Goal: Task Accomplishment & Management: Complete application form

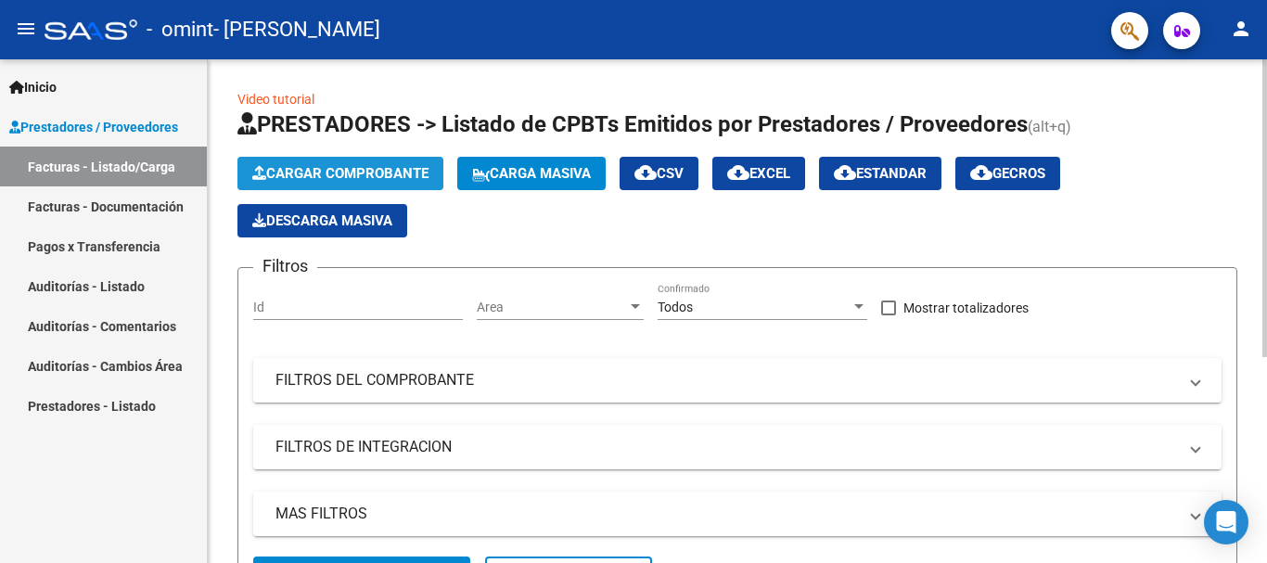
click at [303, 170] on span "Cargar Comprobante" at bounding box center [340, 173] width 176 height 17
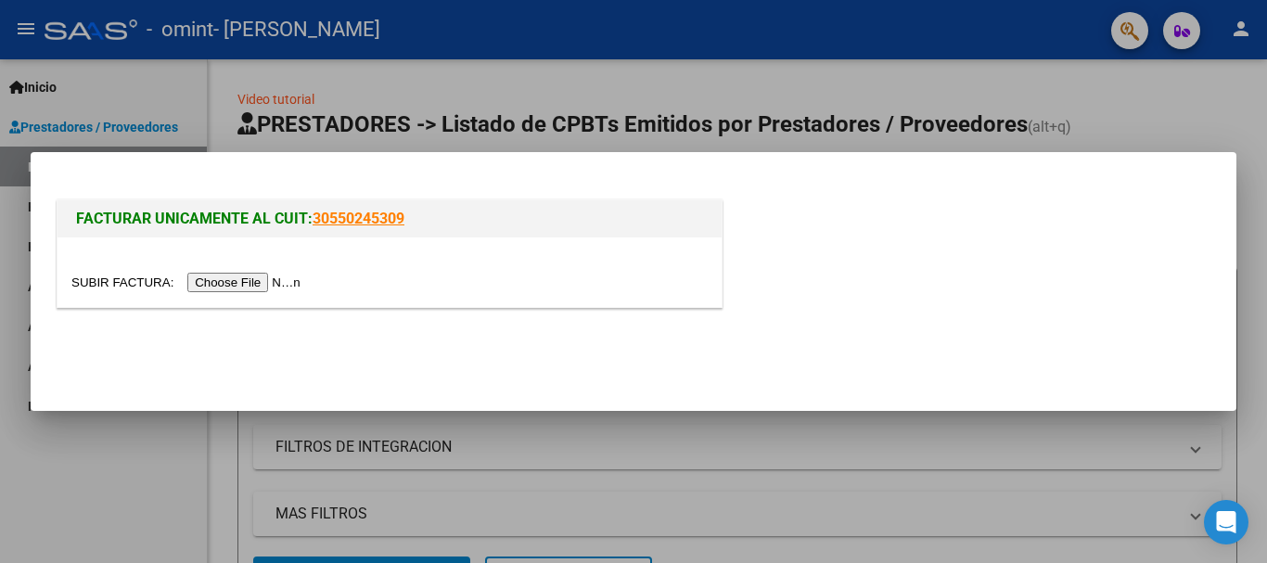
click at [279, 286] on input "file" at bounding box center [188, 282] width 235 height 19
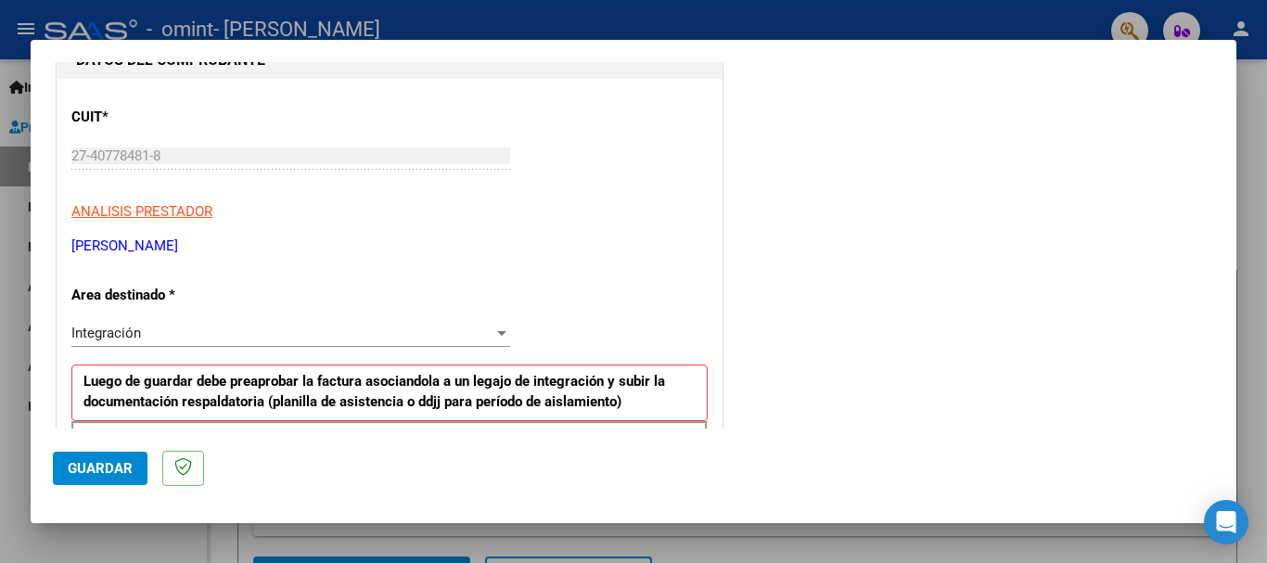
scroll to position [278, 0]
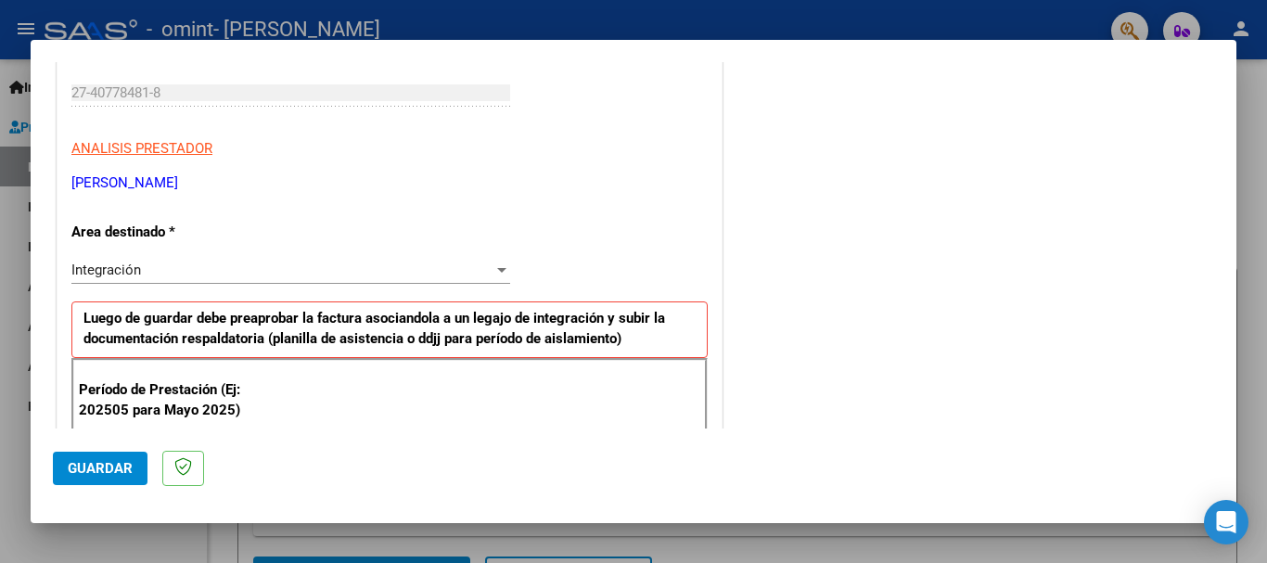
click at [494, 269] on div at bounding box center [502, 270] width 17 height 15
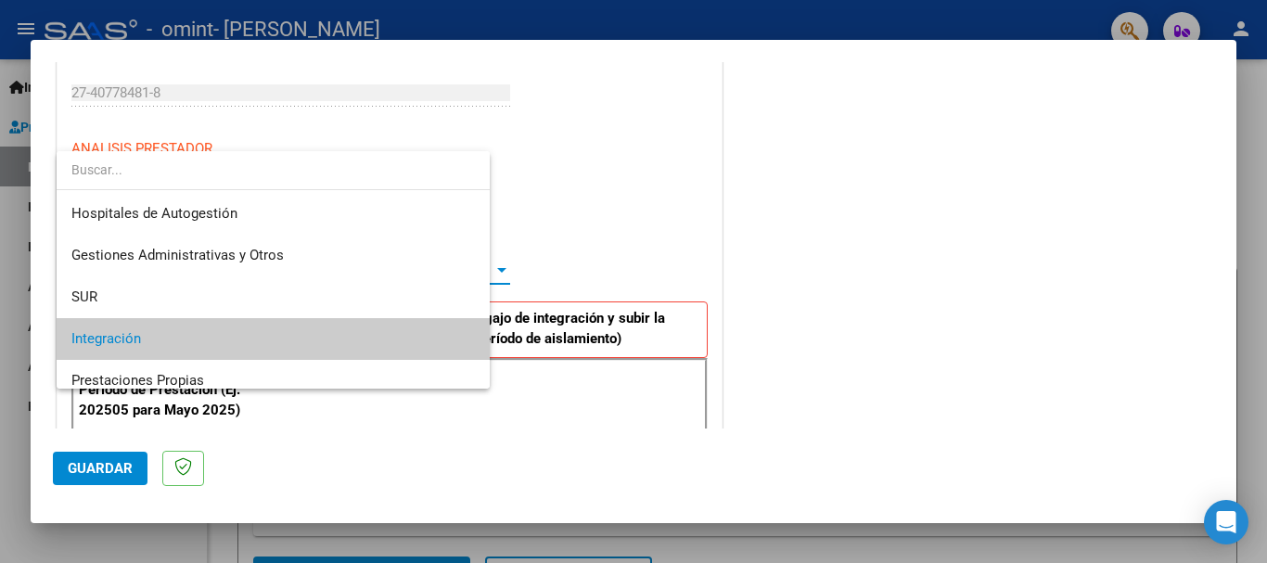
scroll to position [70, 0]
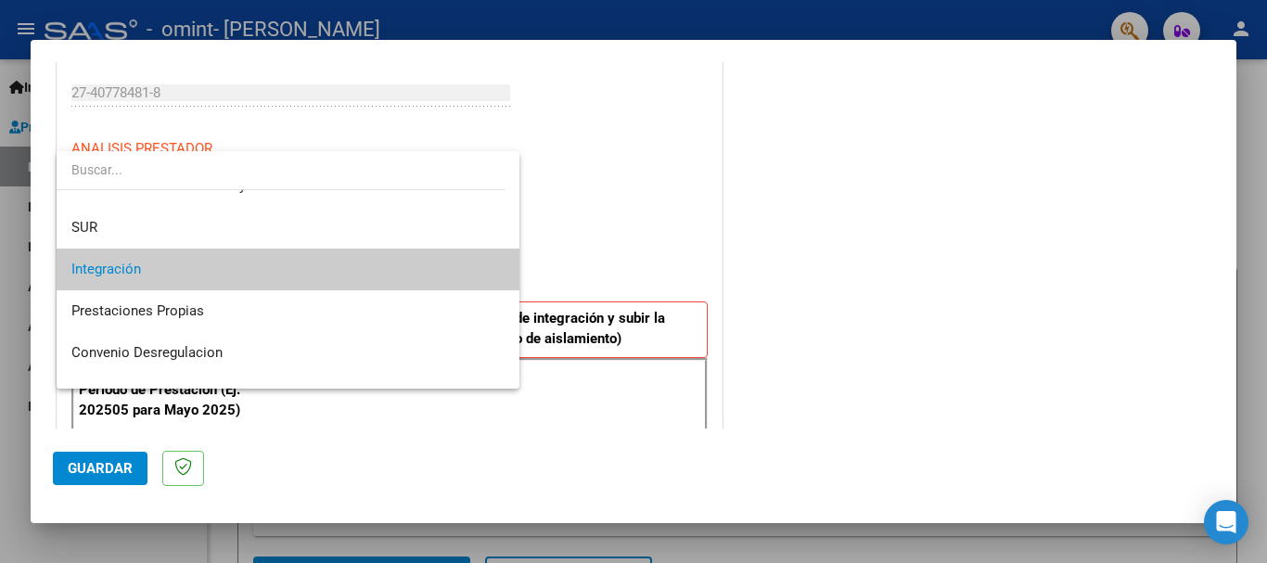
click at [240, 269] on span "Integración" at bounding box center [287, 270] width 433 height 42
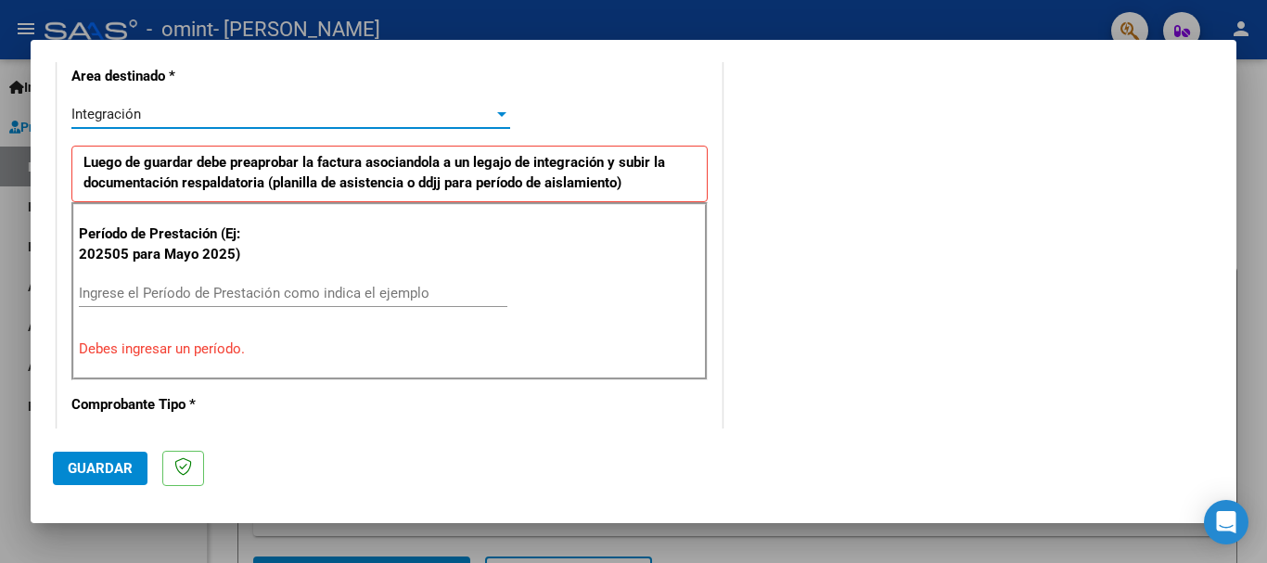
scroll to position [464, 0]
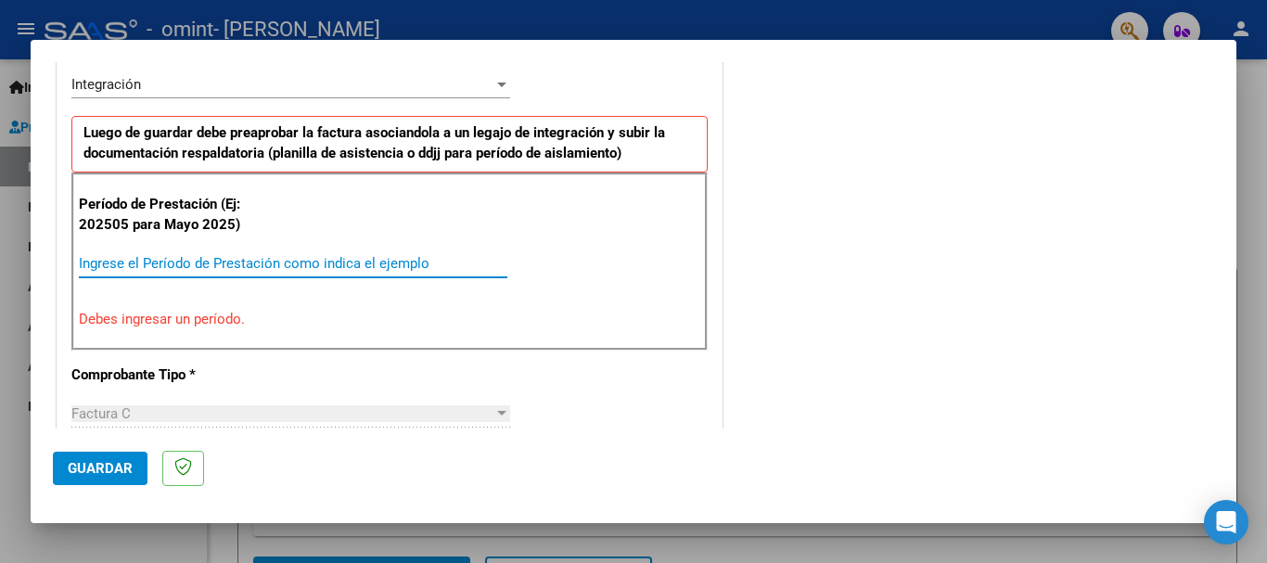
click at [292, 261] on input "Ingrese el Período de Prestación como indica el ejemplo" at bounding box center [293, 263] width 429 height 17
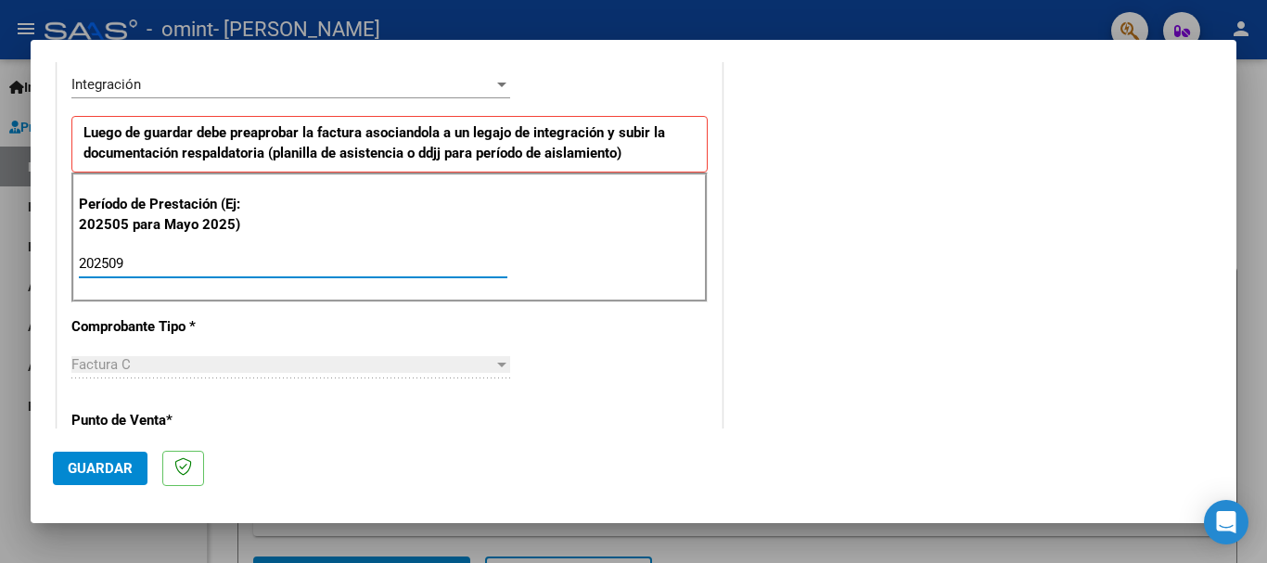
type input "202509"
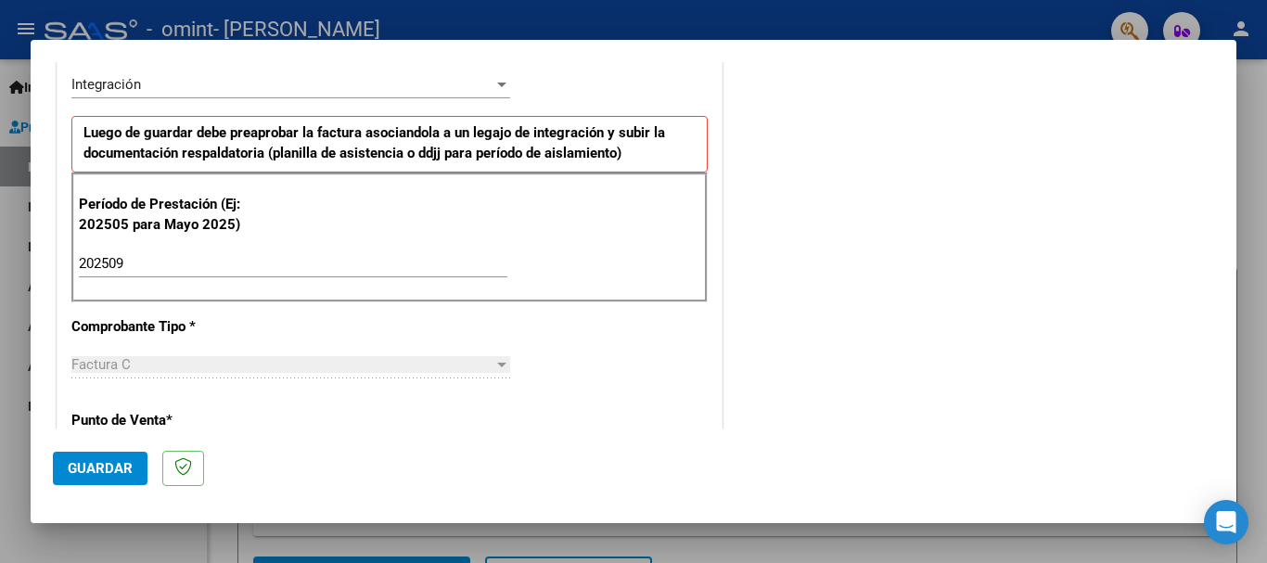
click at [663, 322] on div "CUIT * 27-40778481-8 Ingresar CUIT ANALISIS PRESTADOR [PERSON_NAME] [PERSON_NAM…" at bounding box center [390, 528] width 664 height 1396
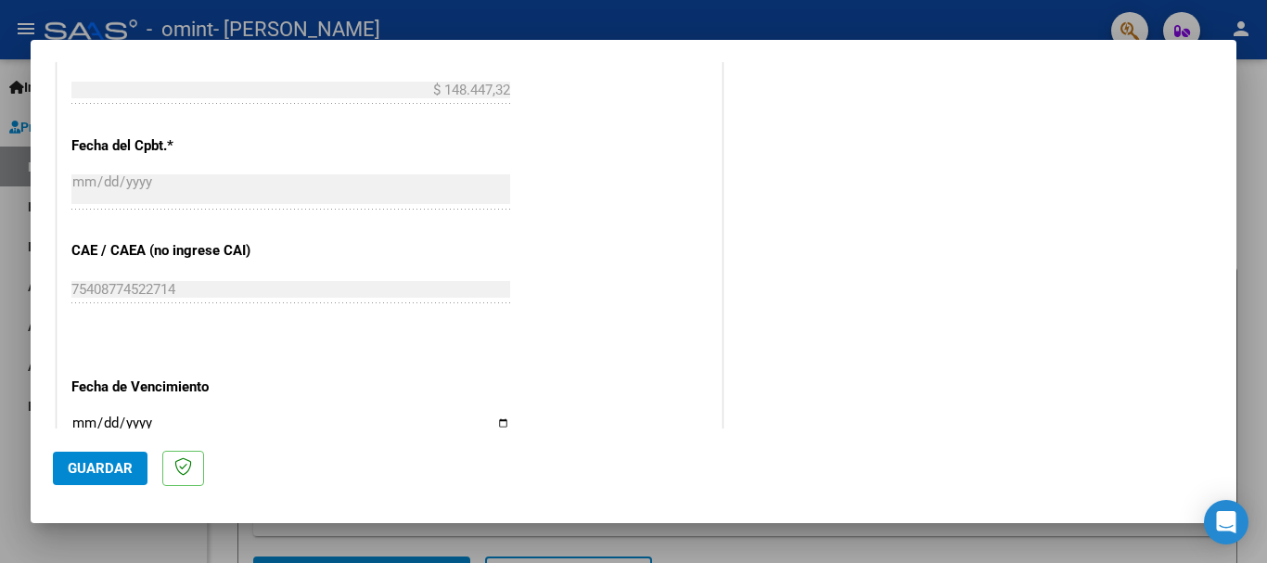
scroll to position [1113, 0]
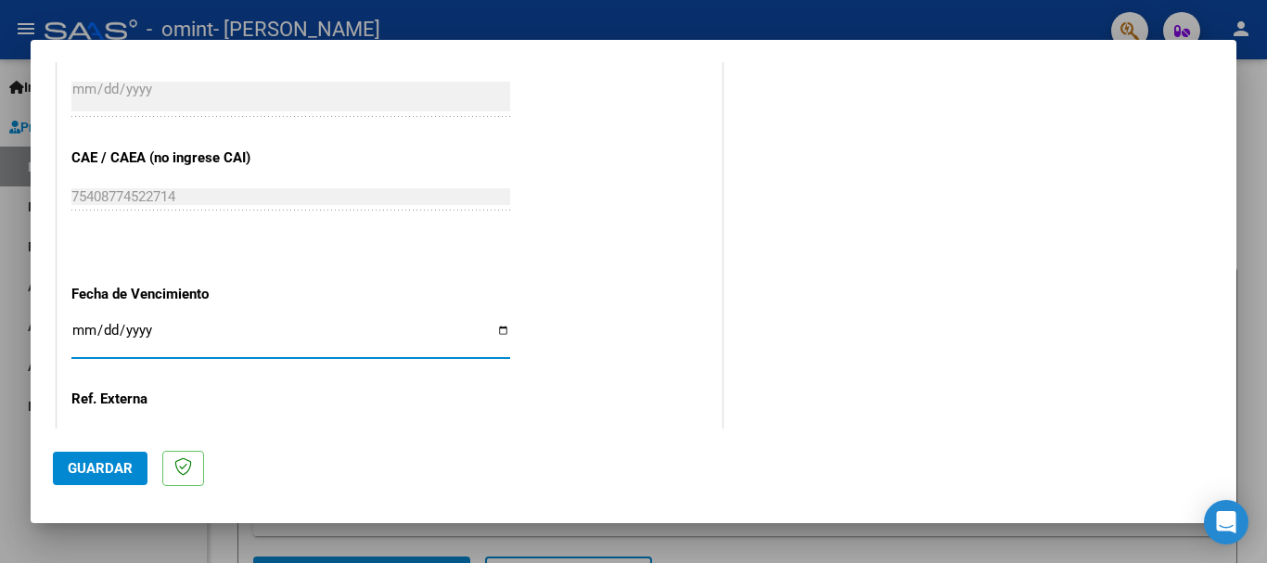
click at [494, 332] on input "Ingresar la fecha" at bounding box center [290, 338] width 439 height 30
type input "[DATE]"
click at [119, 461] on span "Guardar" at bounding box center [100, 468] width 65 height 17
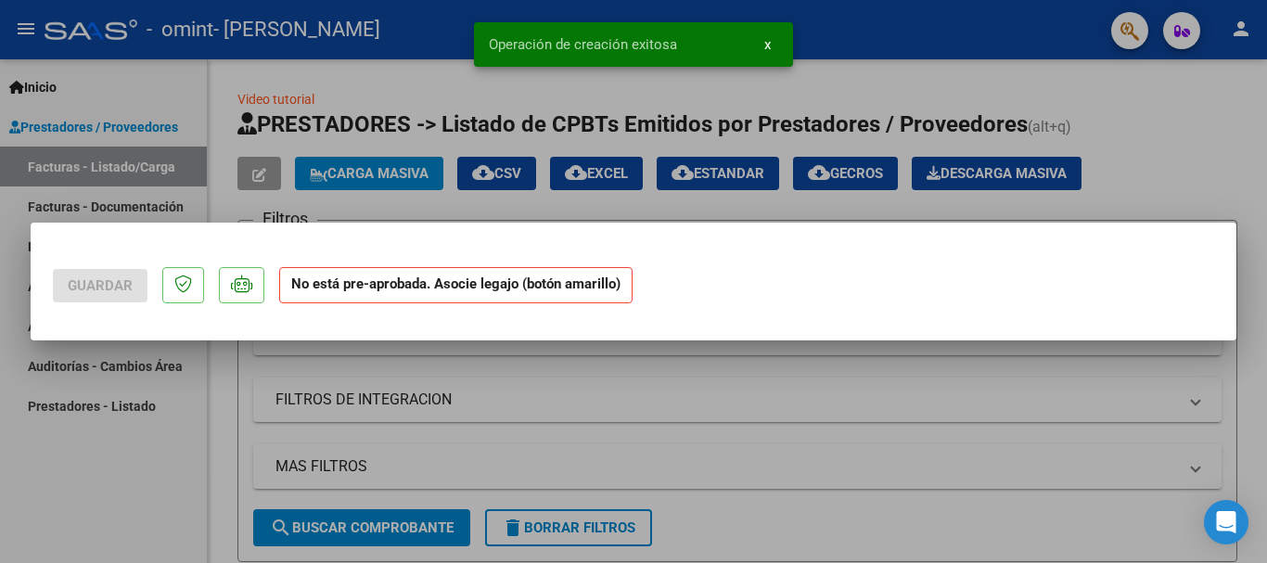
scroll to position [0, 0]
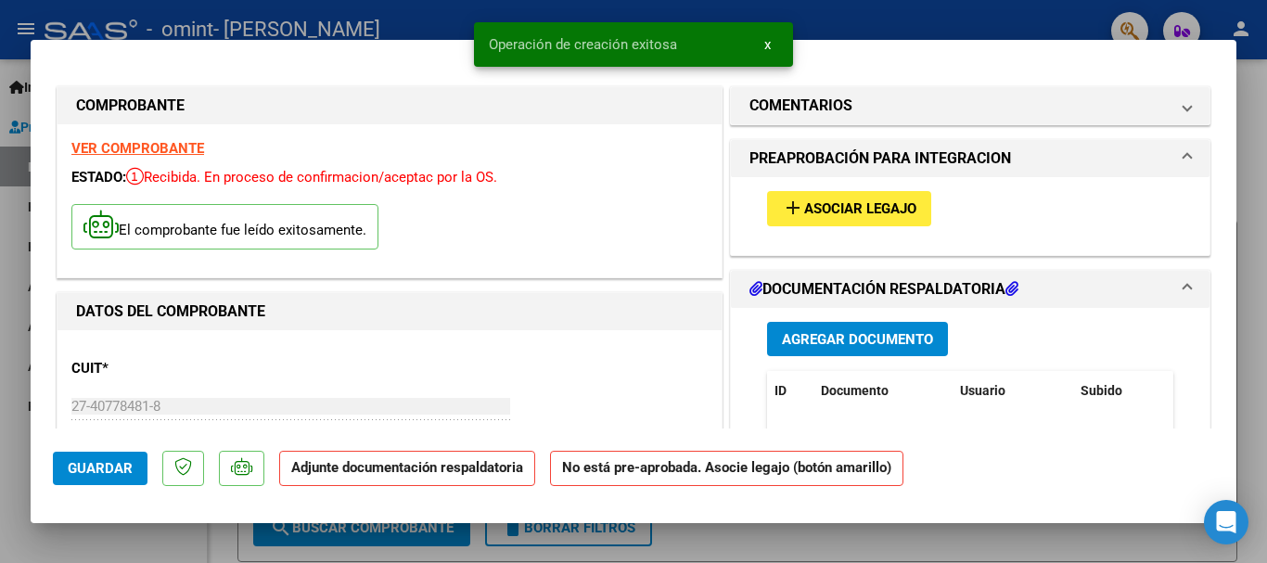
click at [837, 211] on span "Asociar Legajo" at bounding box center [860, 209] width 112 height 17
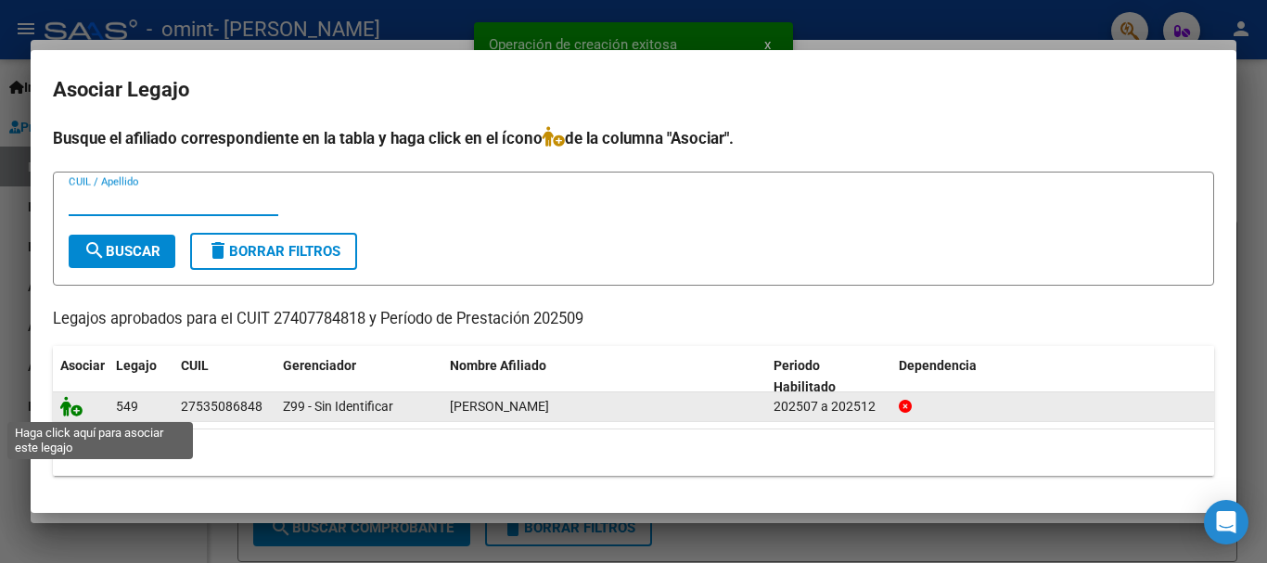
click at [70, 406] on icon at bounding box center [71, 406] width 22 height 20
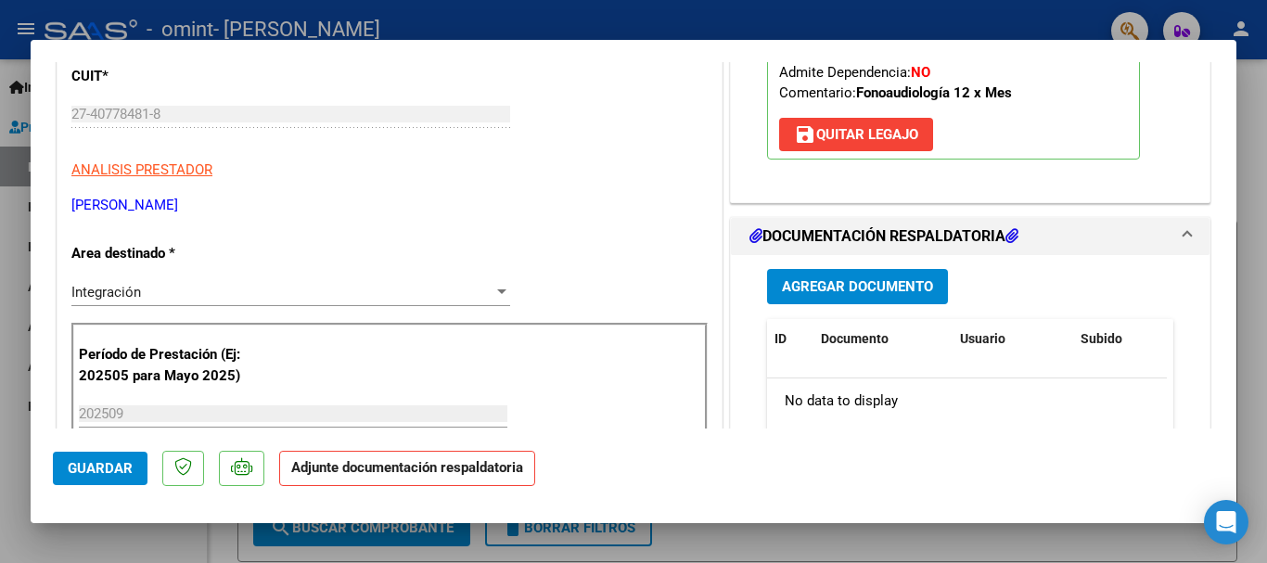
scroll to position [371, 0]
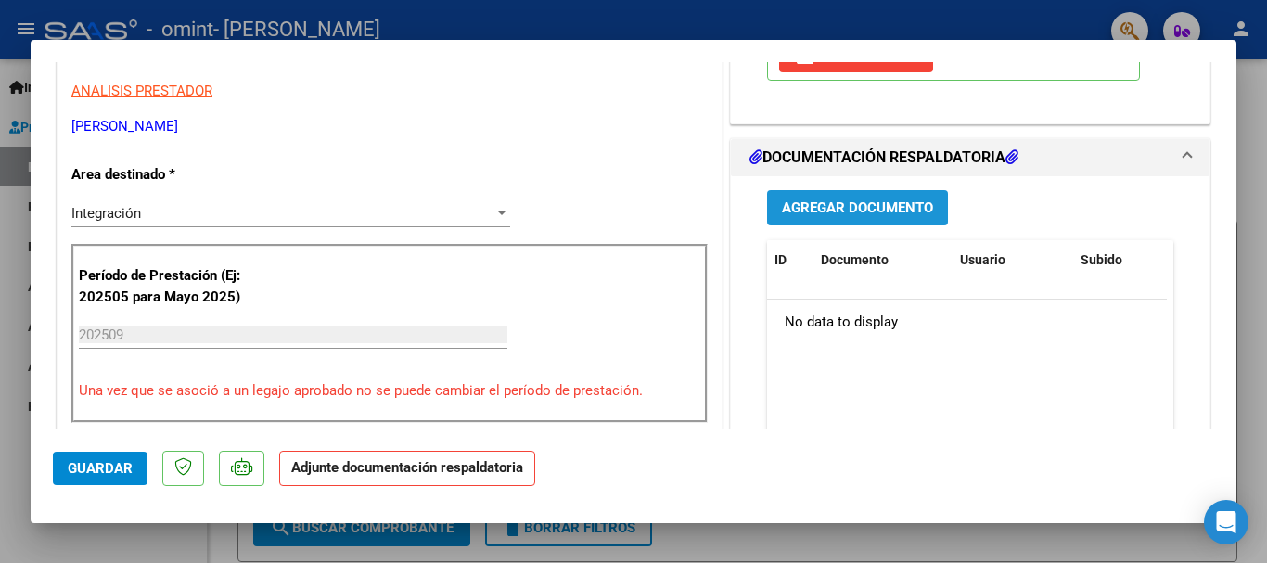
click at [840, 217] on span "Agregar Documento" at bounding box center [857, 208] width 151 height 17
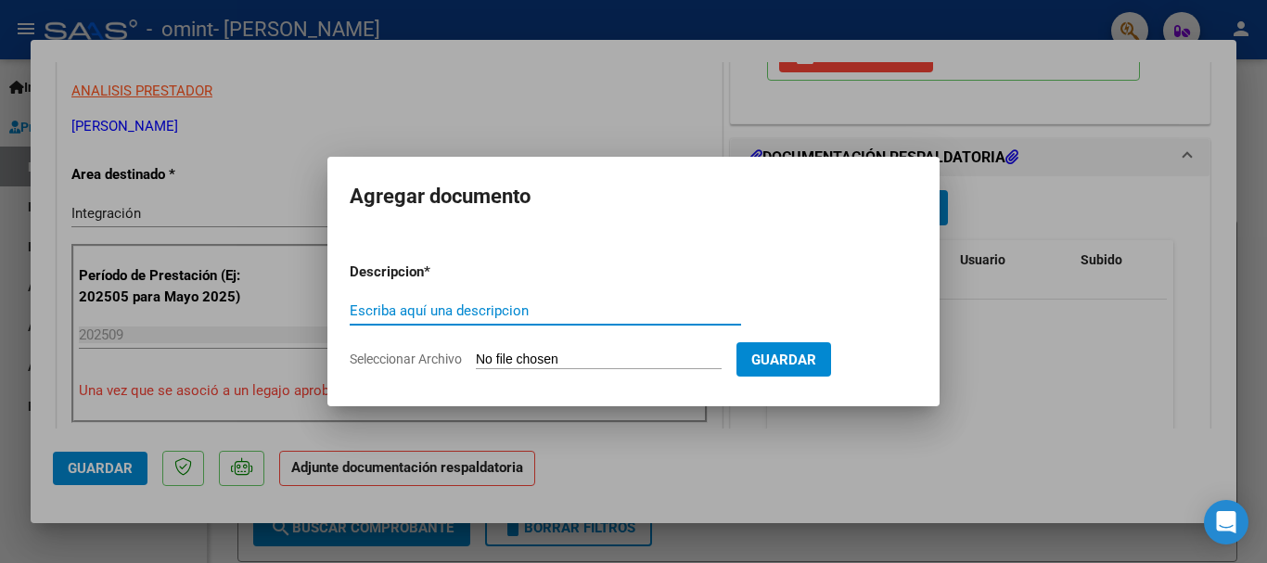
click at [491, 316] on input "Escriba aquí una descripcion" at bounding box center [546, 310] width 392 height 17
type input "Planilla de asistencia"
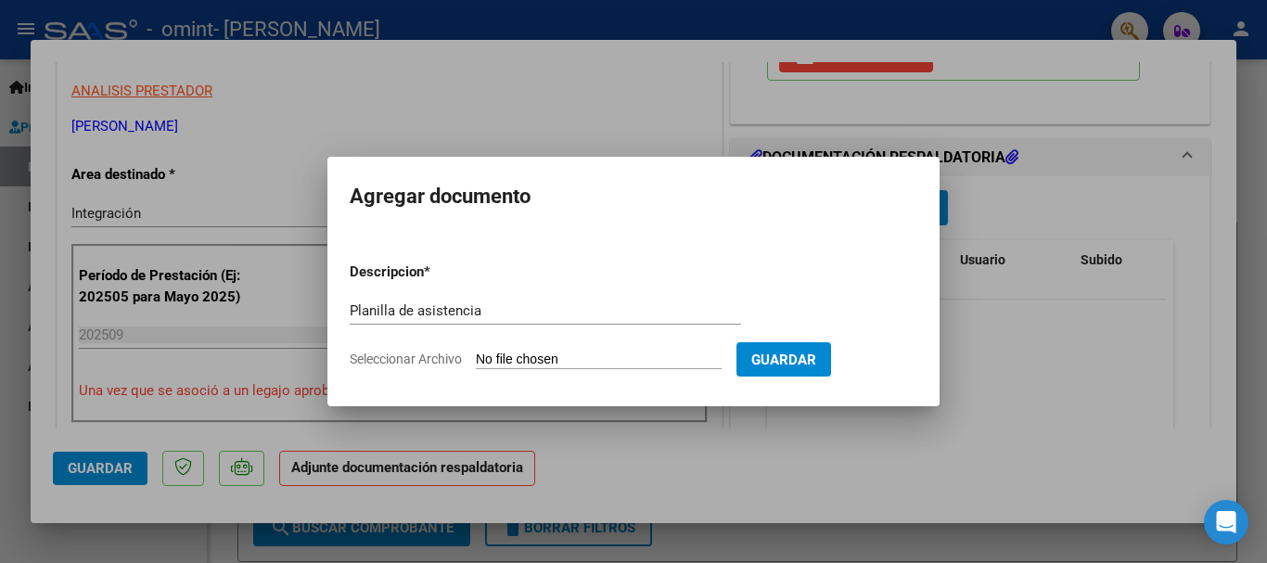
click at [513, 360] on input "Seleccionar Archivo" at bounding box center [599, 361] width 246 height 18
type input "C:\fakepath\[PERSON_NAME] - SEPTIEMBRE.pdf"
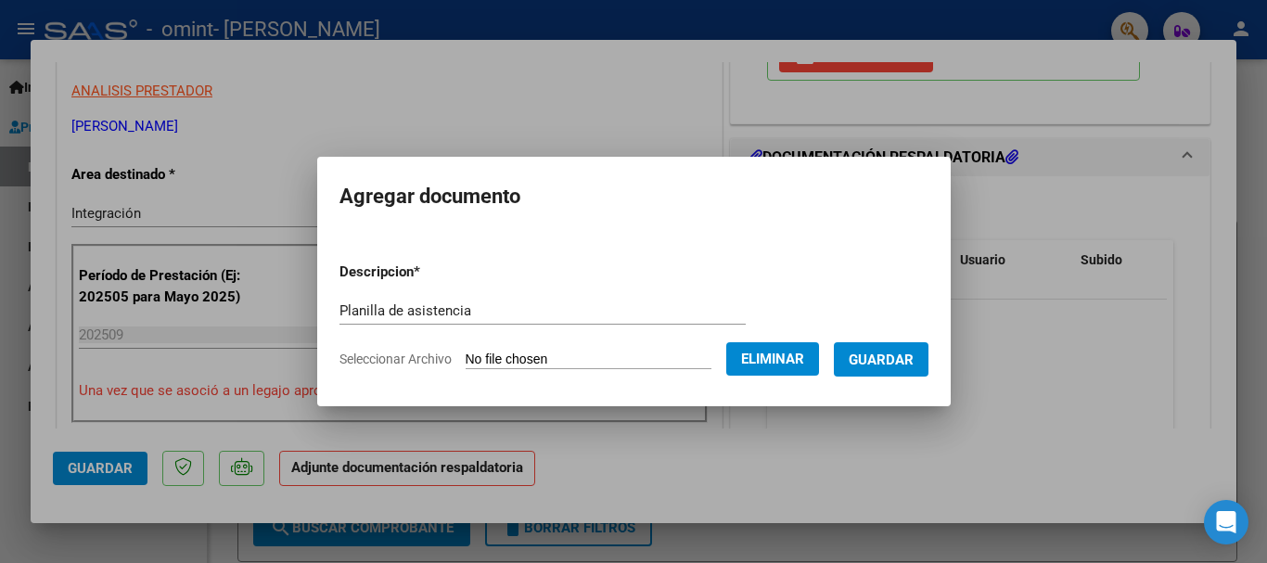
click at [887, 361] on span "Guardar" at bounding box center [881, 360] width 65 height 17
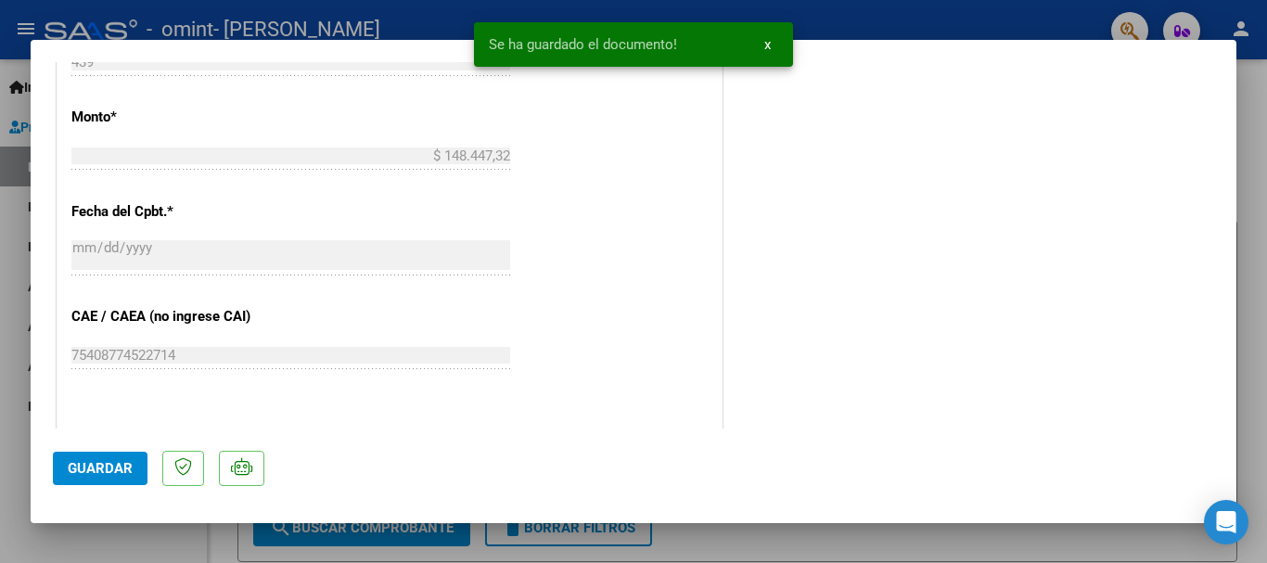
scroll to position [1206, 0]
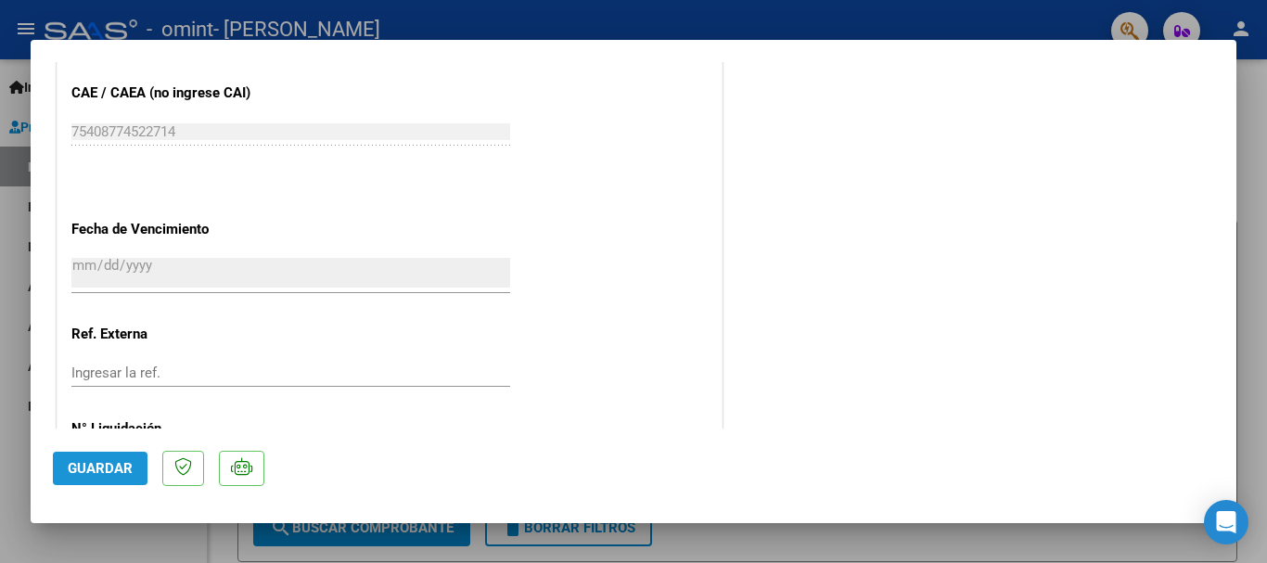
click at [83, 470] on span "Guardar" at bounding box center [100, 468] width 65 height 17
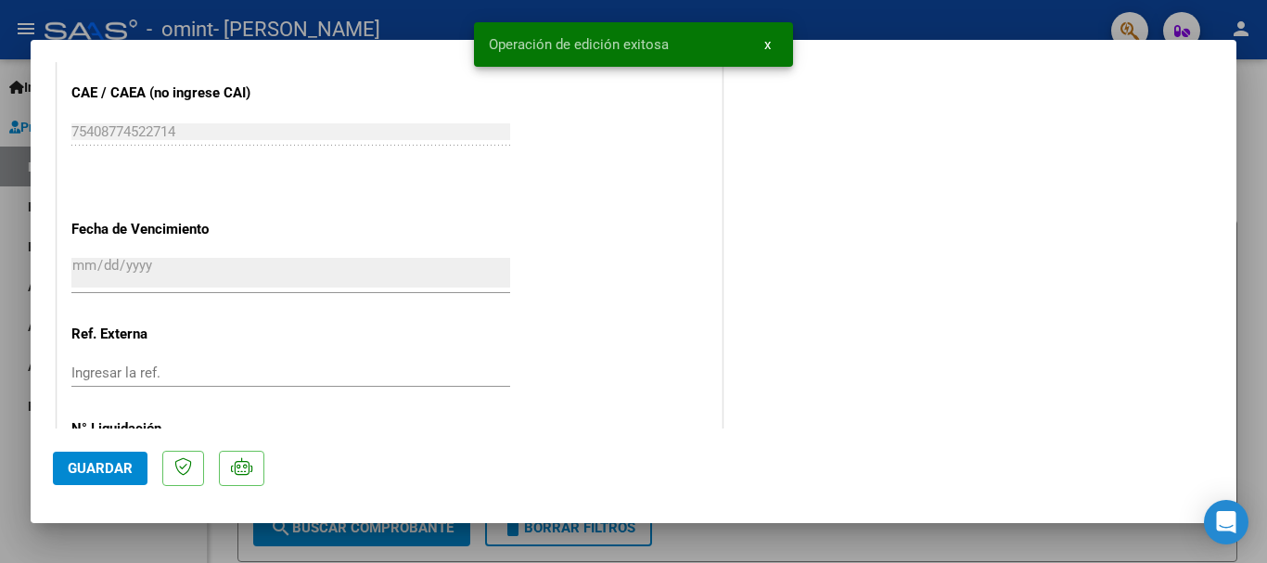
click at [1257, 265] on div at bounding box center [633, 281] width 1267 height 563
type input "$ 0,00"
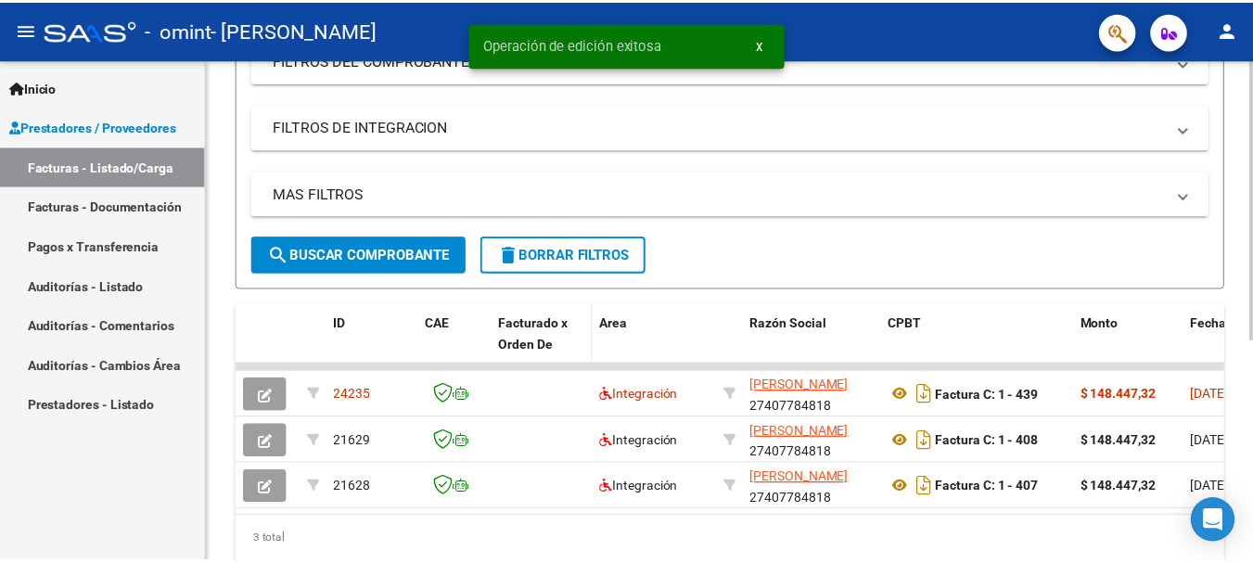
scroll to position [395, 0]
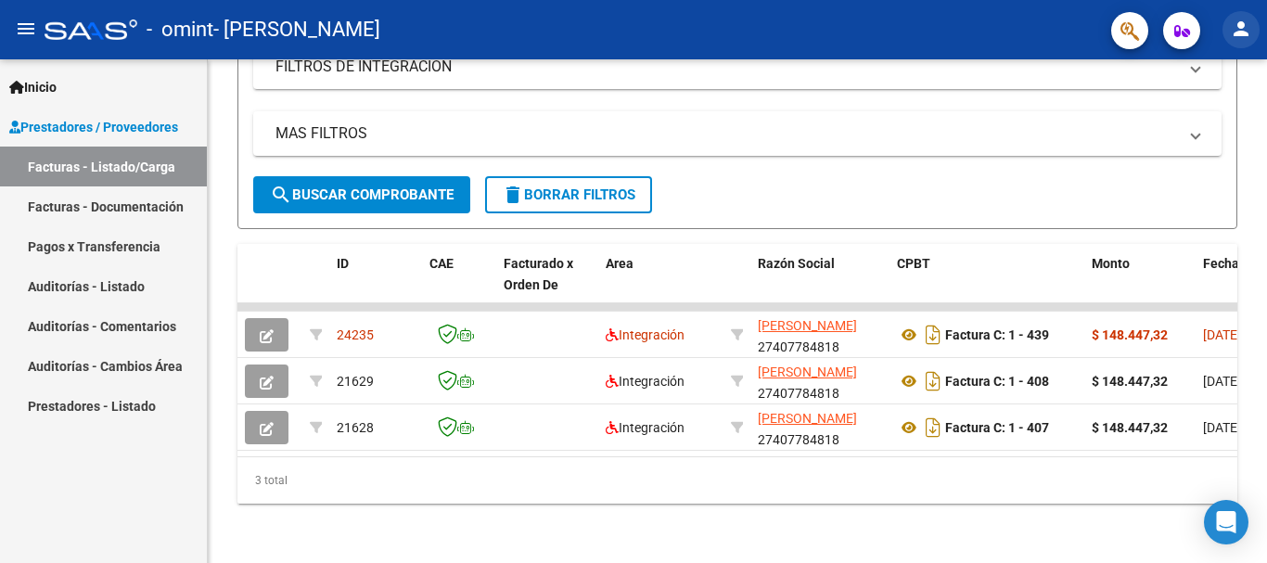
click at [1234, 29] on mat-icon "person" at bounding box center [1241, 29] width 22 height 22
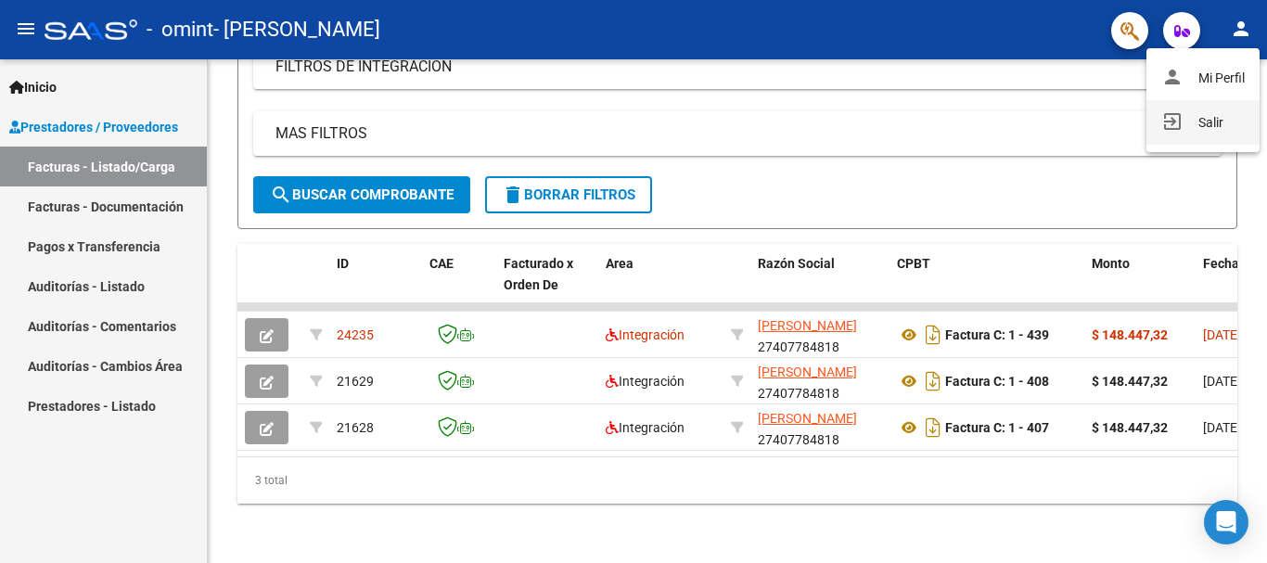
click at [1206, 119] on button "exit_to_app Salir" at bounding box center [1203, 122] width 113 height 45
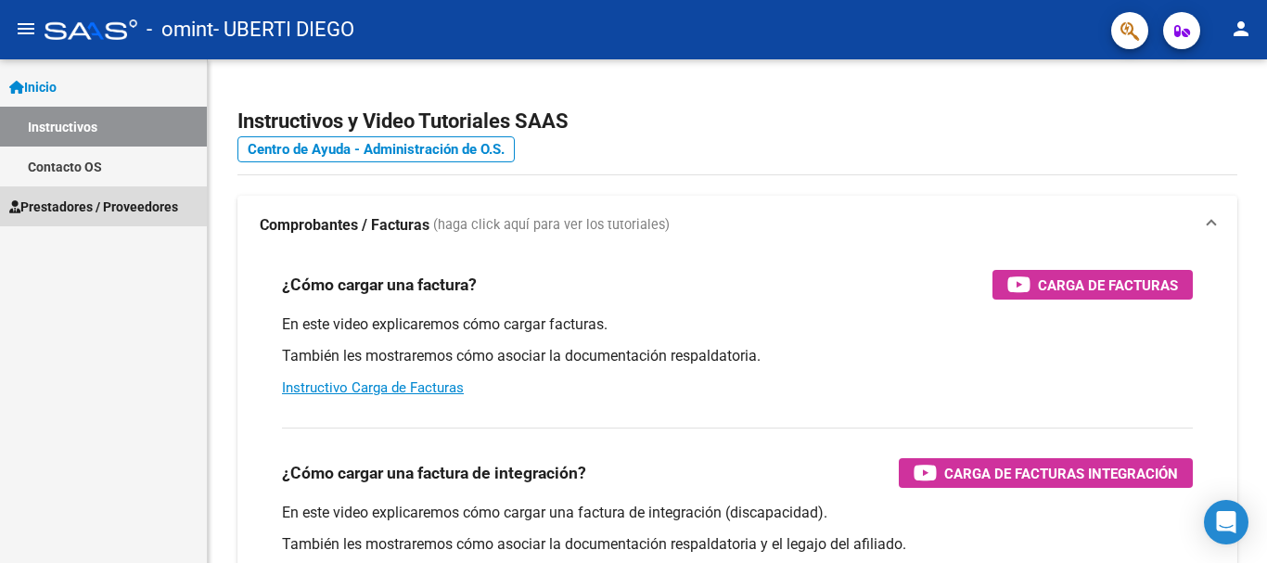
click at [69, 199] on span "Prestadores / Proveedores" at bounding box center [93, 207] width 169 height 20
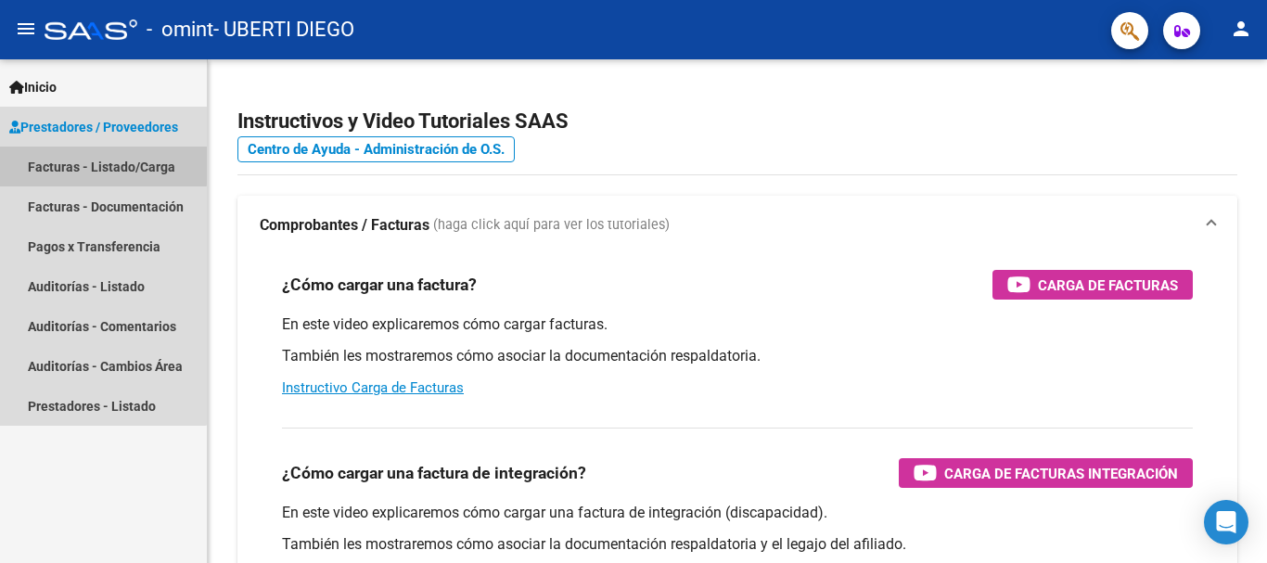
click at [70, 163] on link "Facturas - Listado/Carga" at bounding box center [103, 167] width 207 height 40
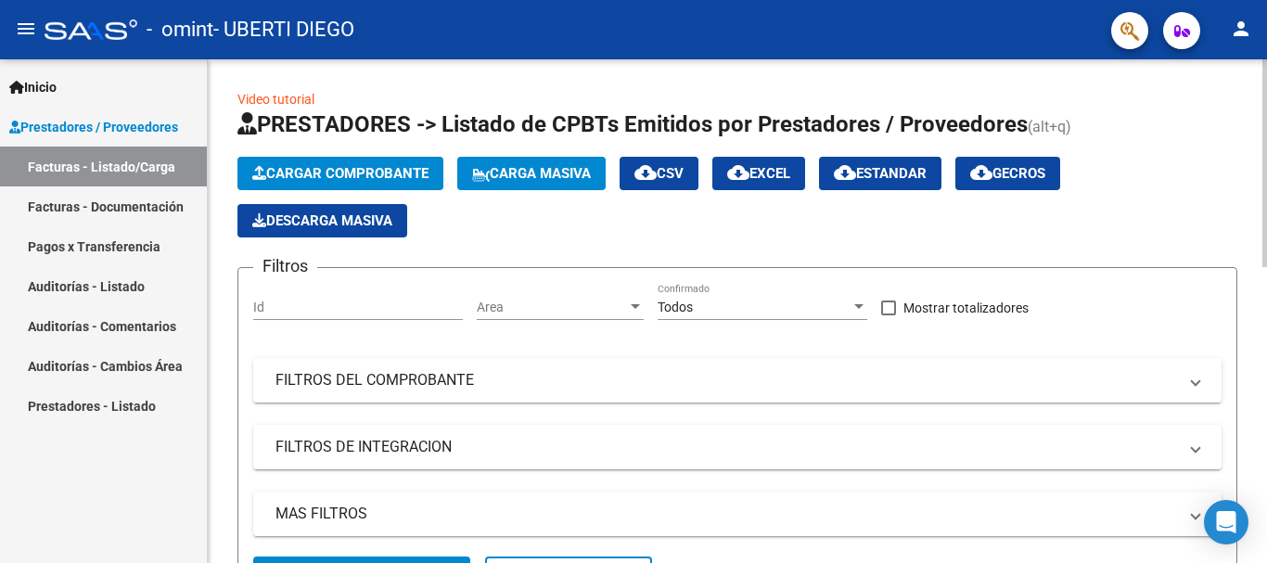
click at [360, 170] on span "Cargar Comprobante" at bounding box center [340, 173] width 176 height 17
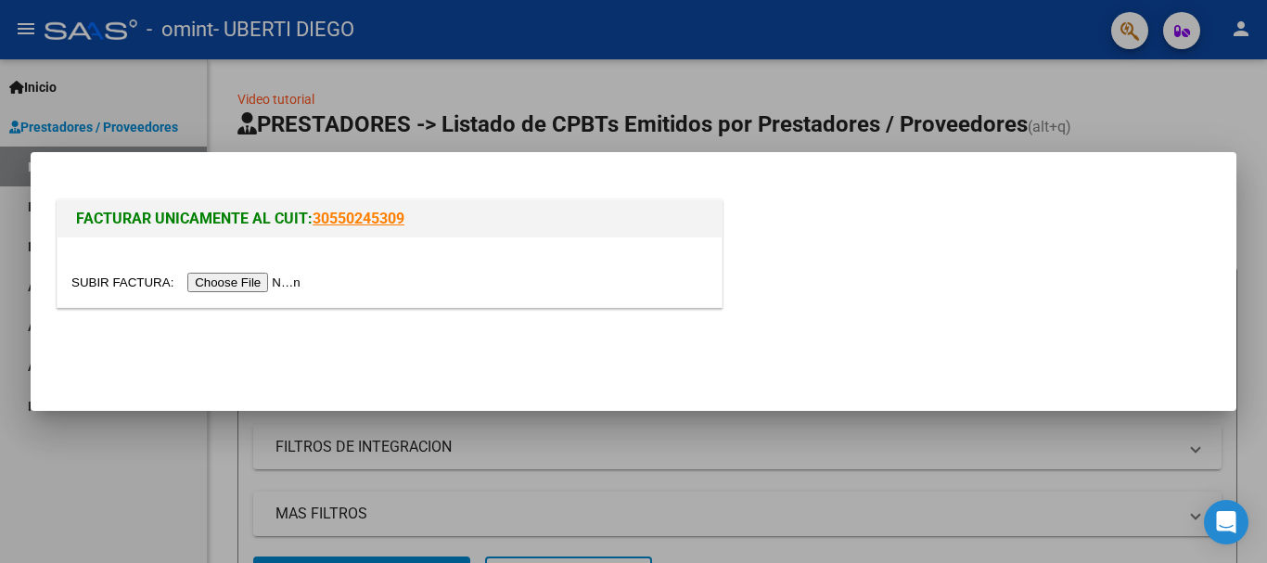
click at [287, 282] on input "file" at bounding box center [188, 282] width 235 height 19
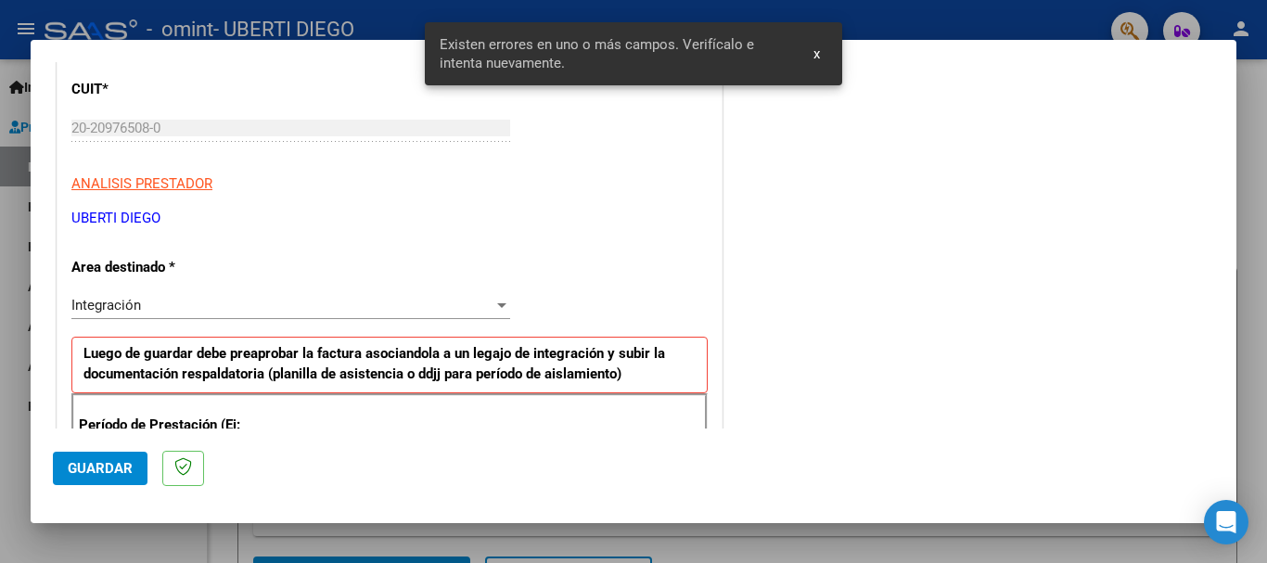
scroll to position [429, 0]
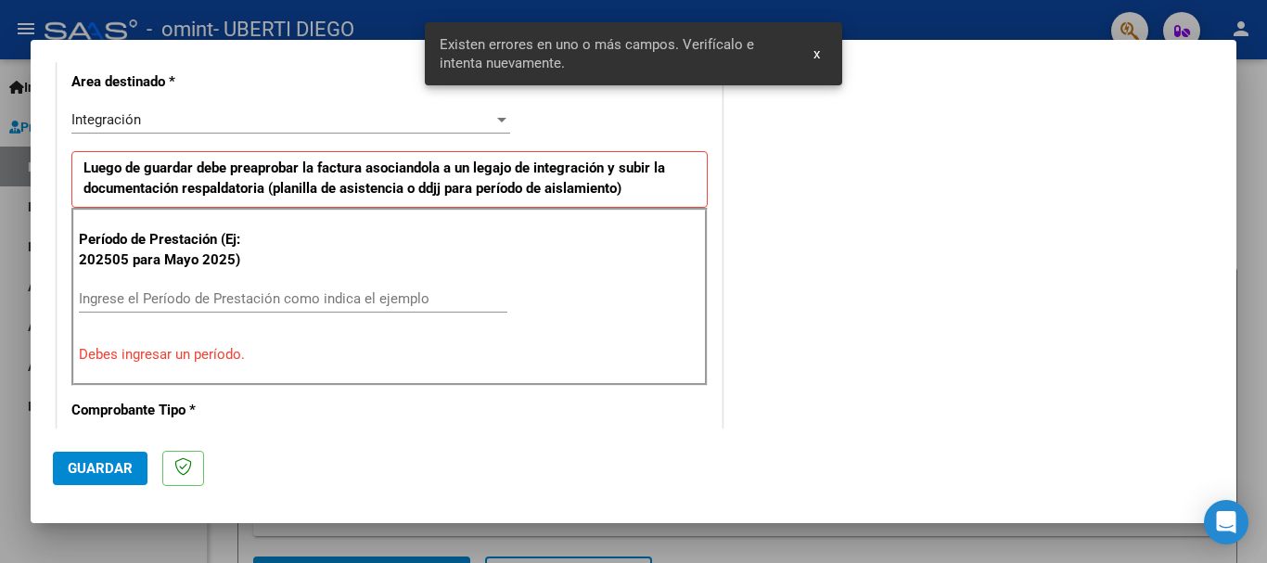
click at [174, 297] on input "Ingrese el Período de Prestación como indica el ejemplo" at bounding box center [293, 298] width 429 height 17
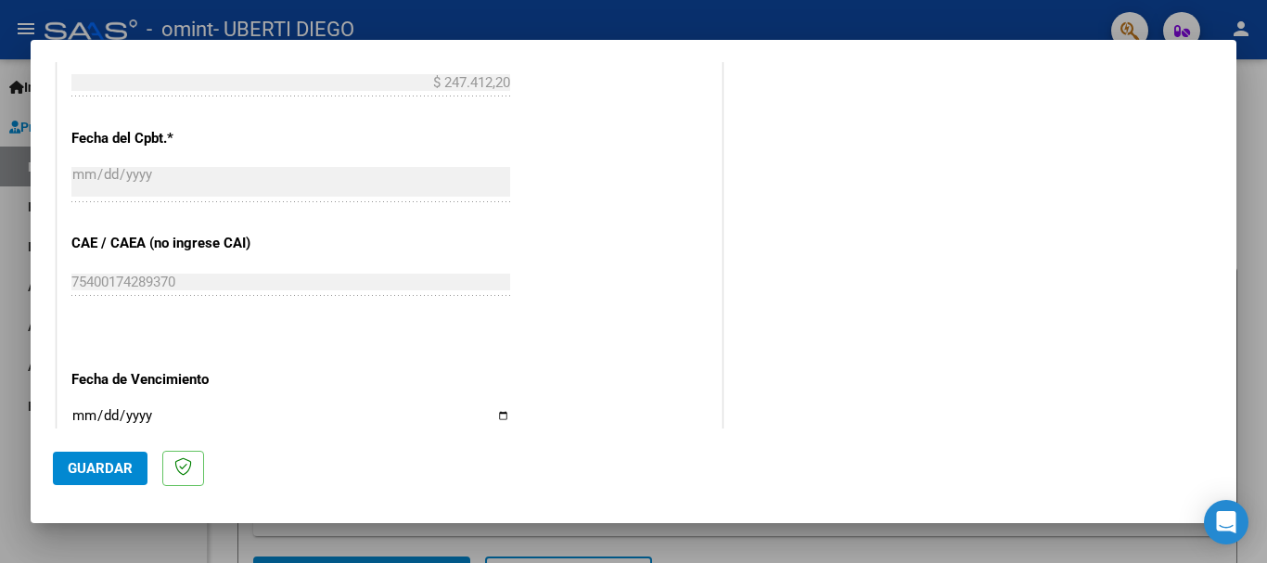
scroll to position [1078, 0]
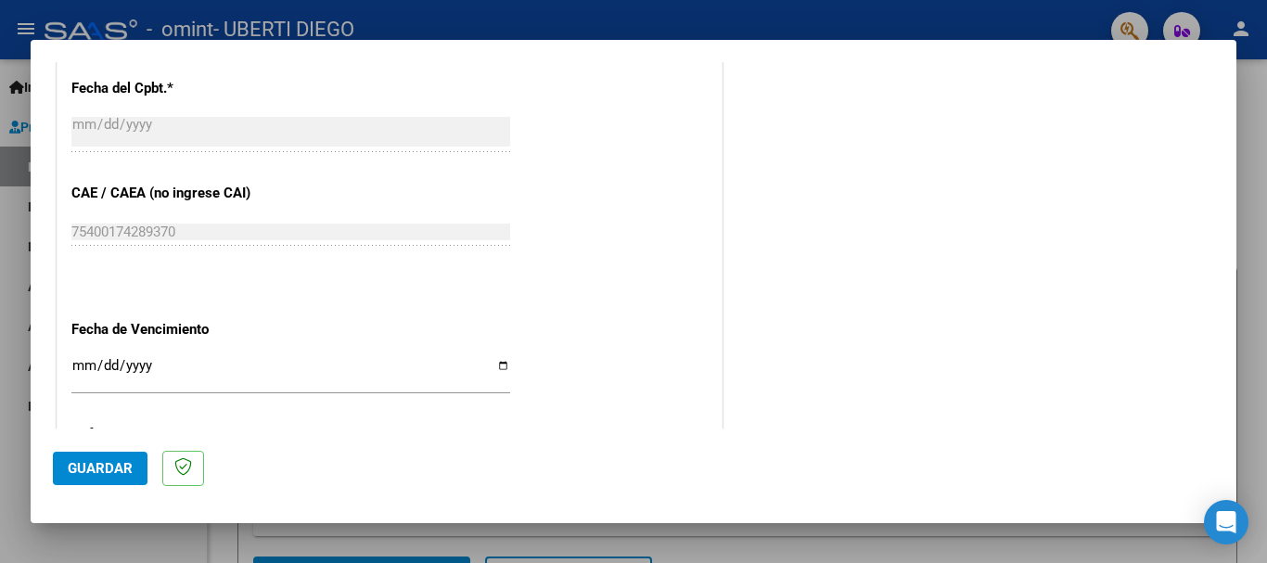
type input "202509"
click at [499, 366] on input "Ingresar la fecha" at bounding box center [290, 373] width 439 height 30
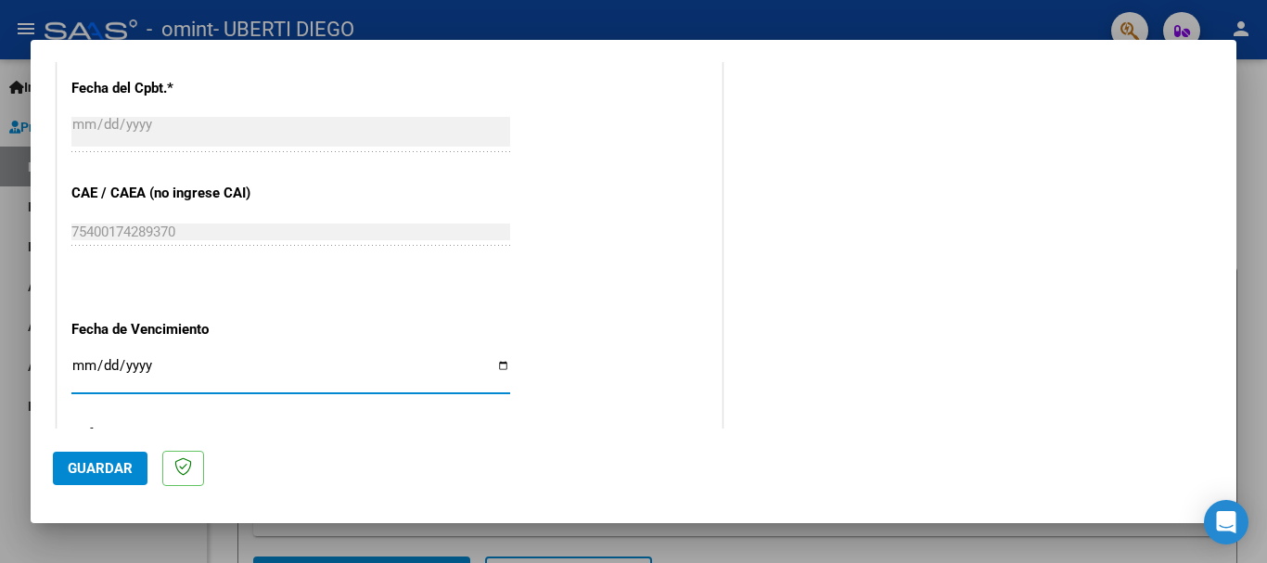
click at [494, 363] on input "2025-10-10" at bounding box center [290, 373] width 439 height 30
type input "2025-10-11"
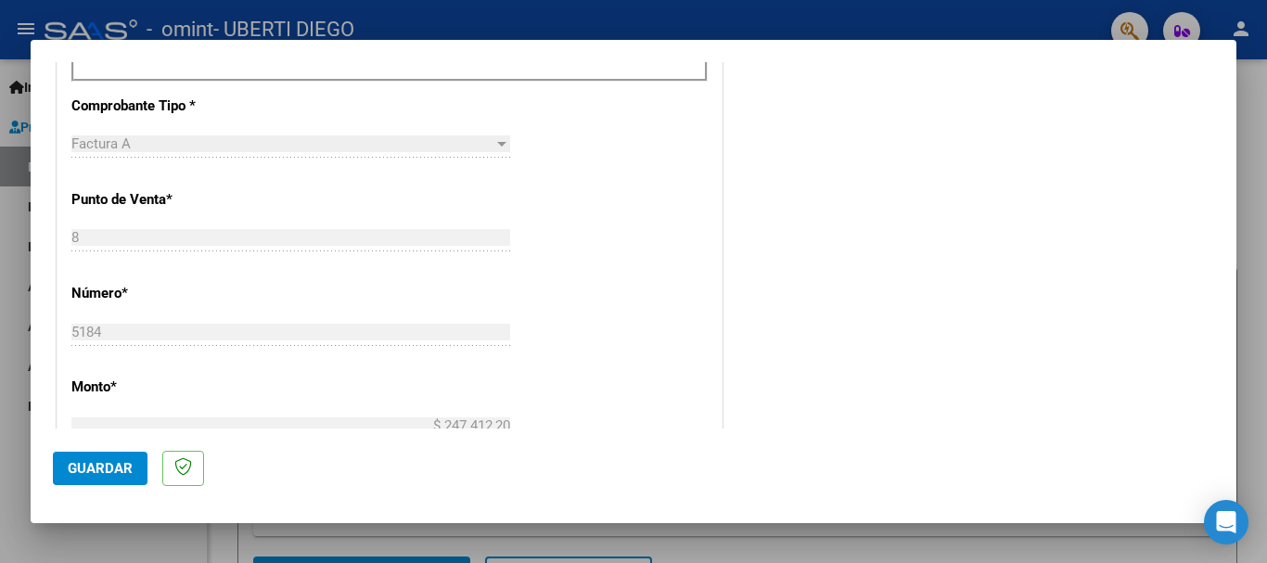
scroll to position [707, 0]
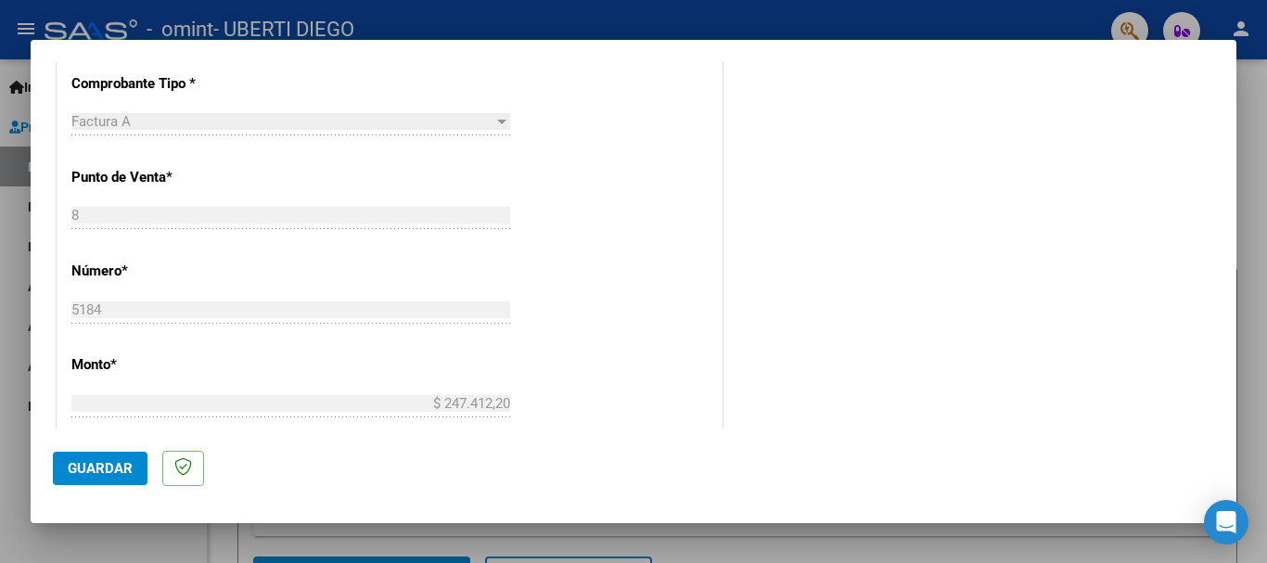
click at [94, 465] on span "Guardar" at bounding box center [100, 468] width 65 height 17
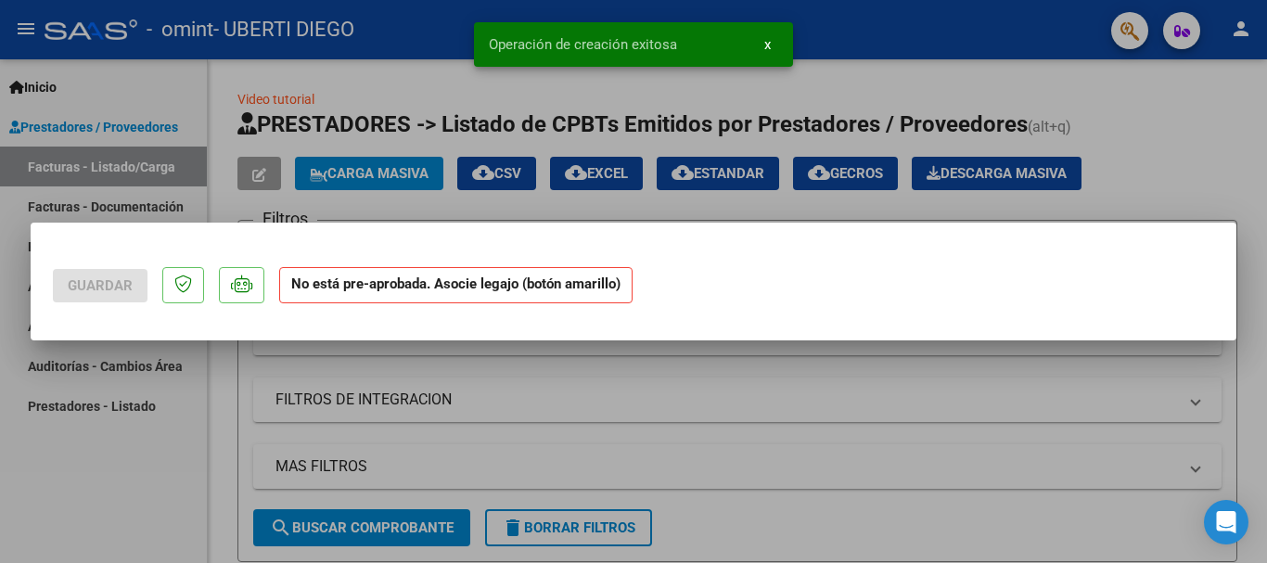
scroll to position [0, 0]
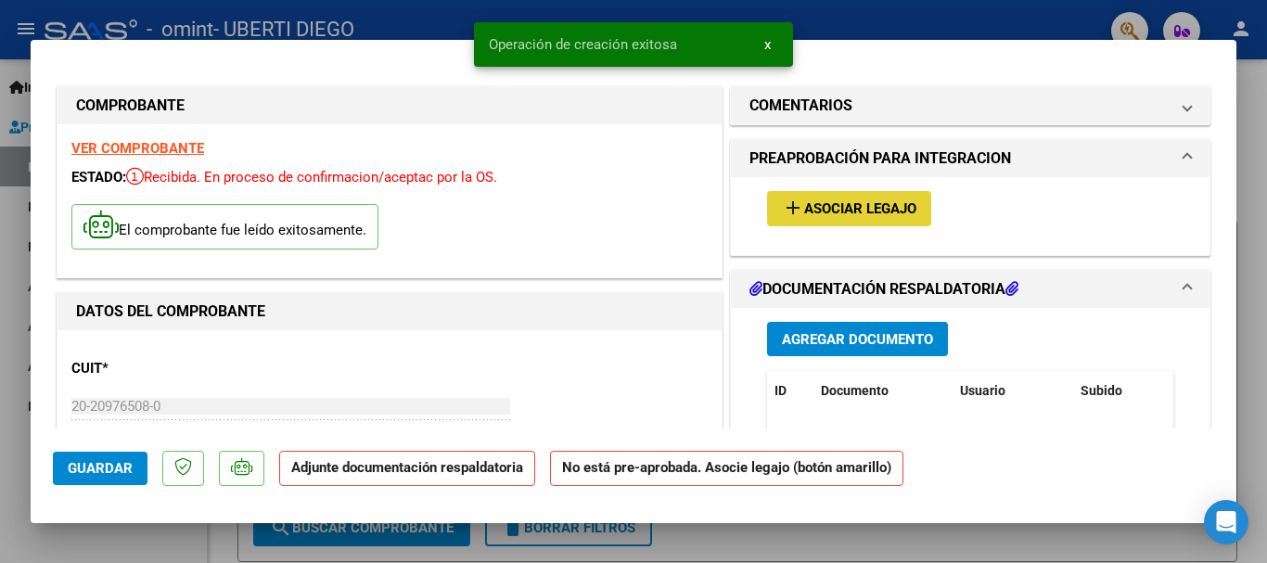
click at [875, 202] on span "Asociar Legajo" at bounding box center [860, 209] width 112 height 17
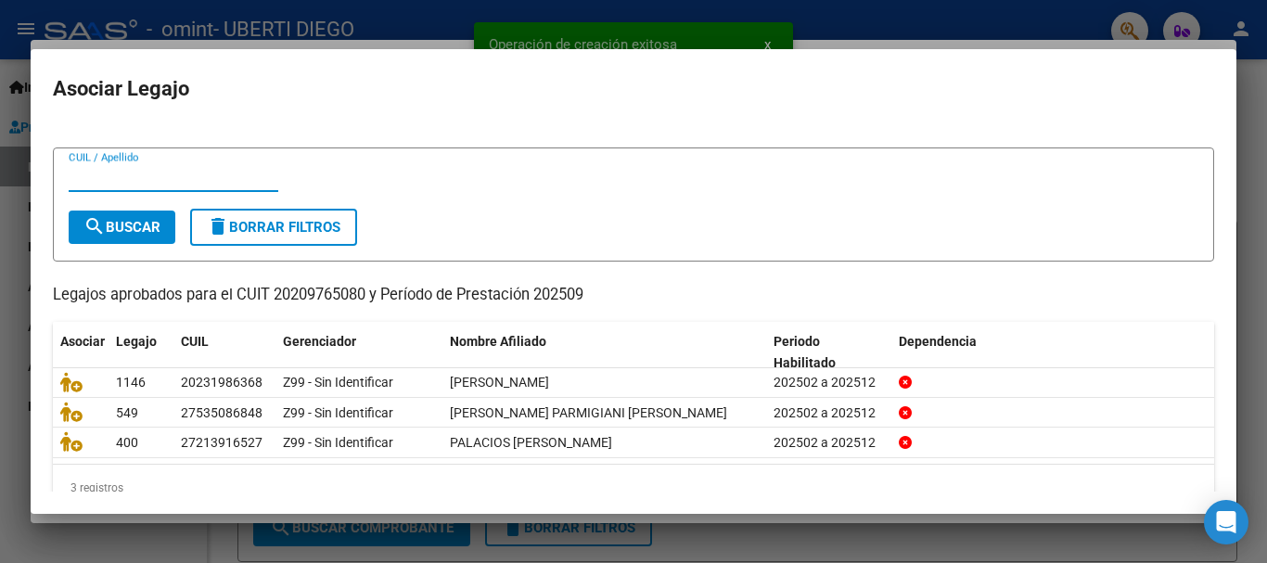
scroll to position [60, 0]
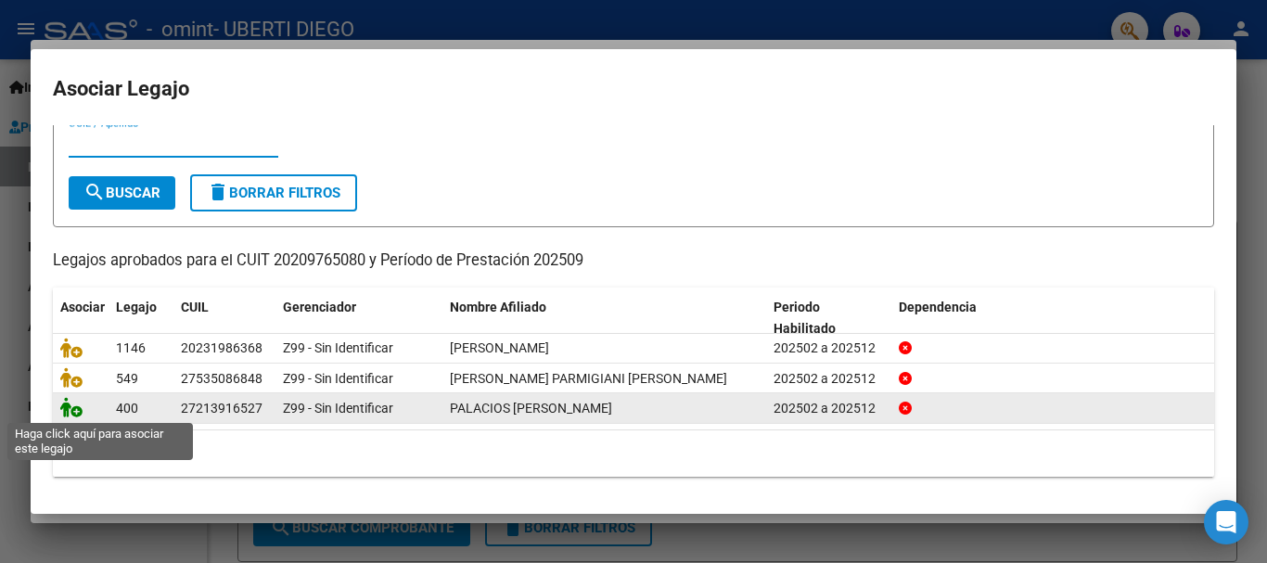
click at [65, 412] on icon at bounding box center [71, 407] width 22 height 20
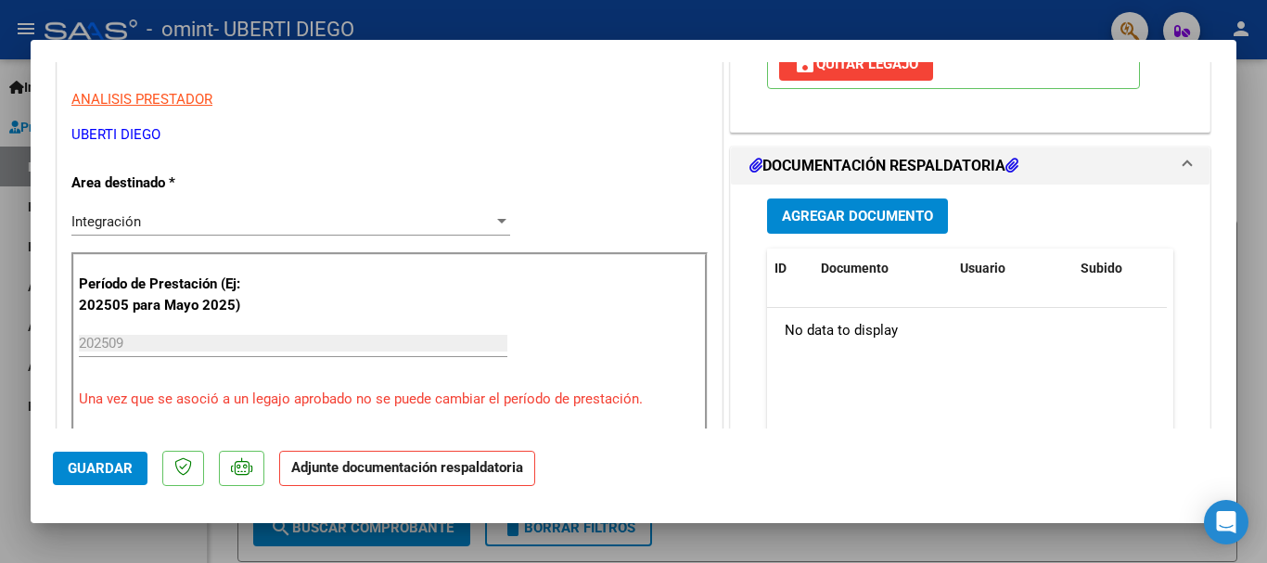
scroll to position [371, 0]
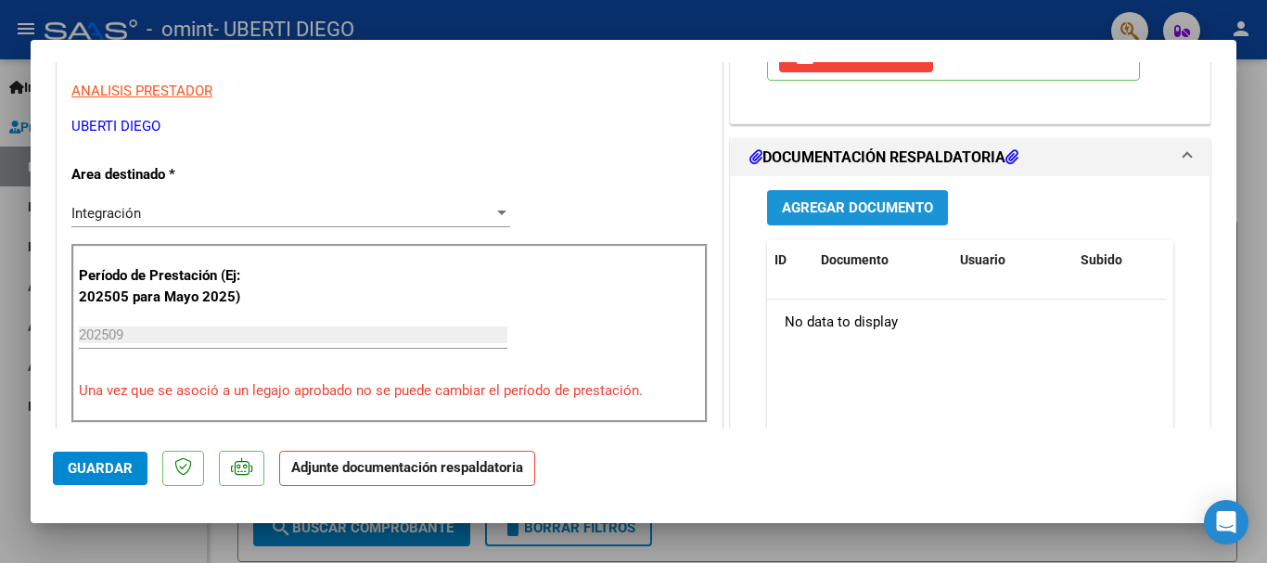
click at [830, 207] on span "Agregar Documento" at bounding box center [857, 208] width 151 height 17
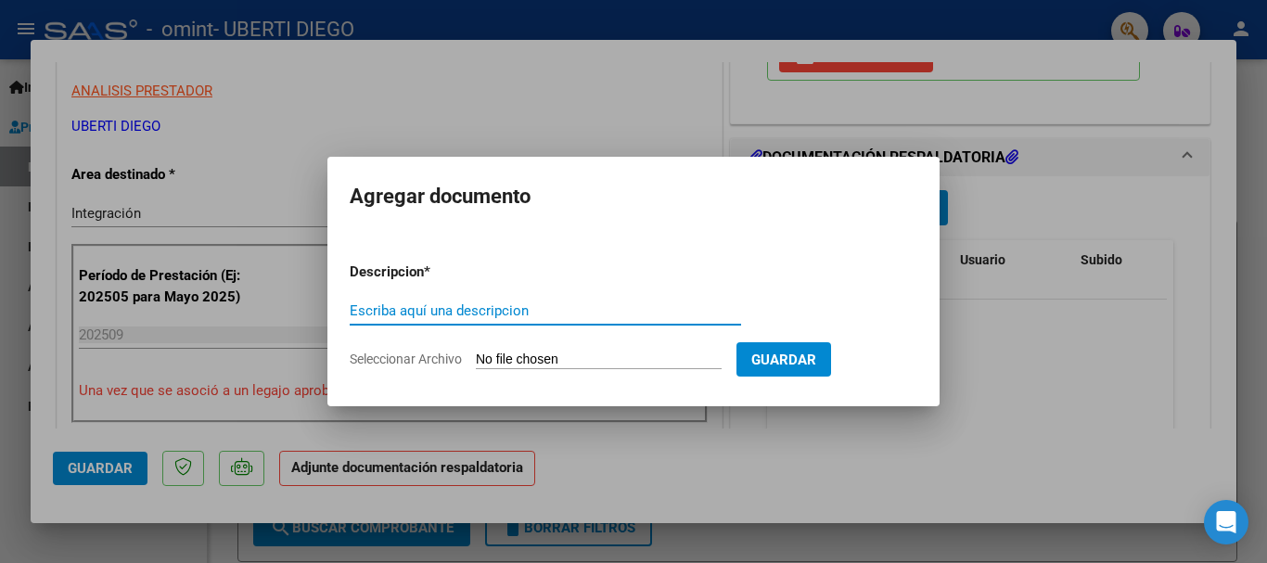
click at [458, 310] on input "Escriba aquí una descripcion" at bounding box center [546, 310] width 392 height 17
type input "Planilla de asistencia"
click at [609, 361] on input "Seleccionar Archivo" at bounding box center [599, 361] width 246 height 18
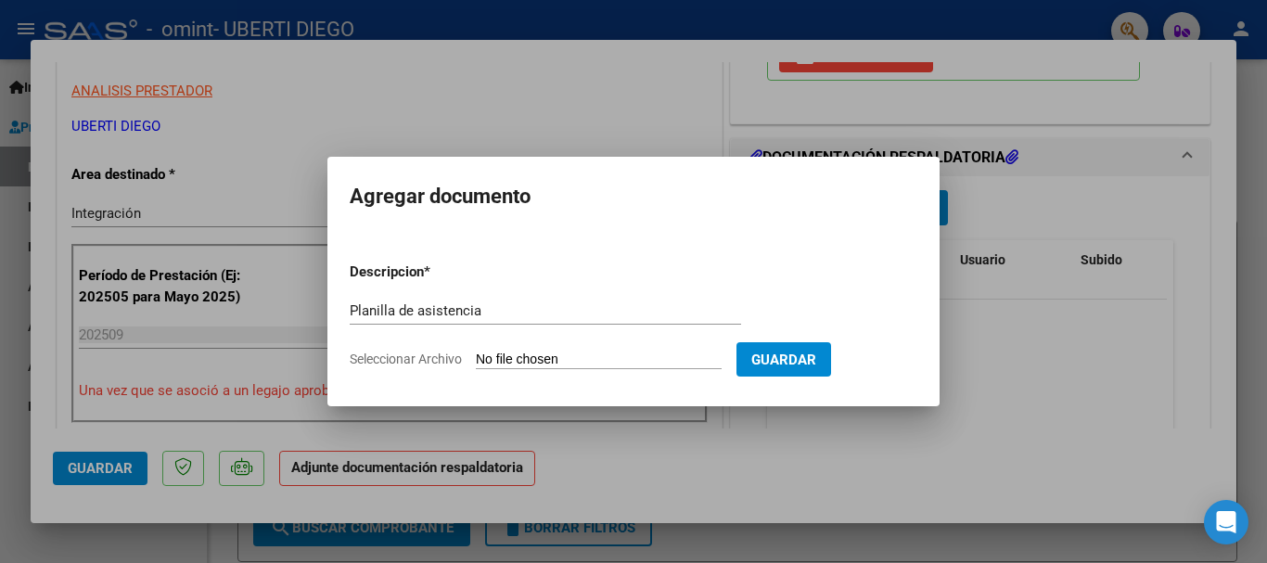
type input "C:\fakepath\PALACIOS ANDREA - KINE - SEPTIEMBRE.pdf"
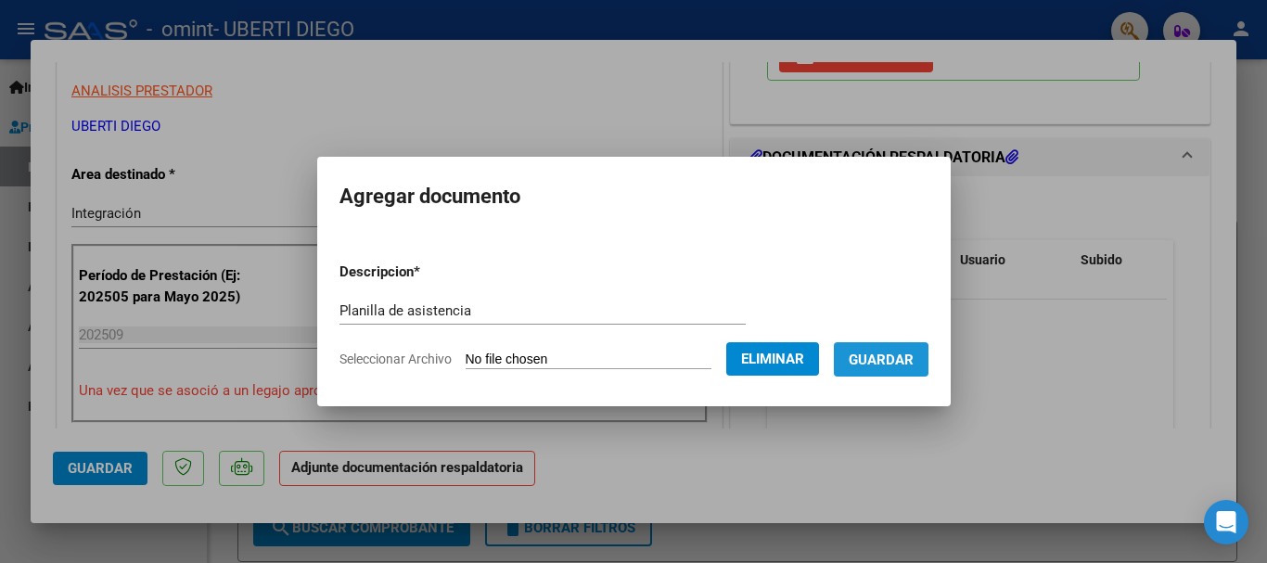
click at [895, 361] on span "Guardar" at bounding box center [881, 360] width 65 height 17
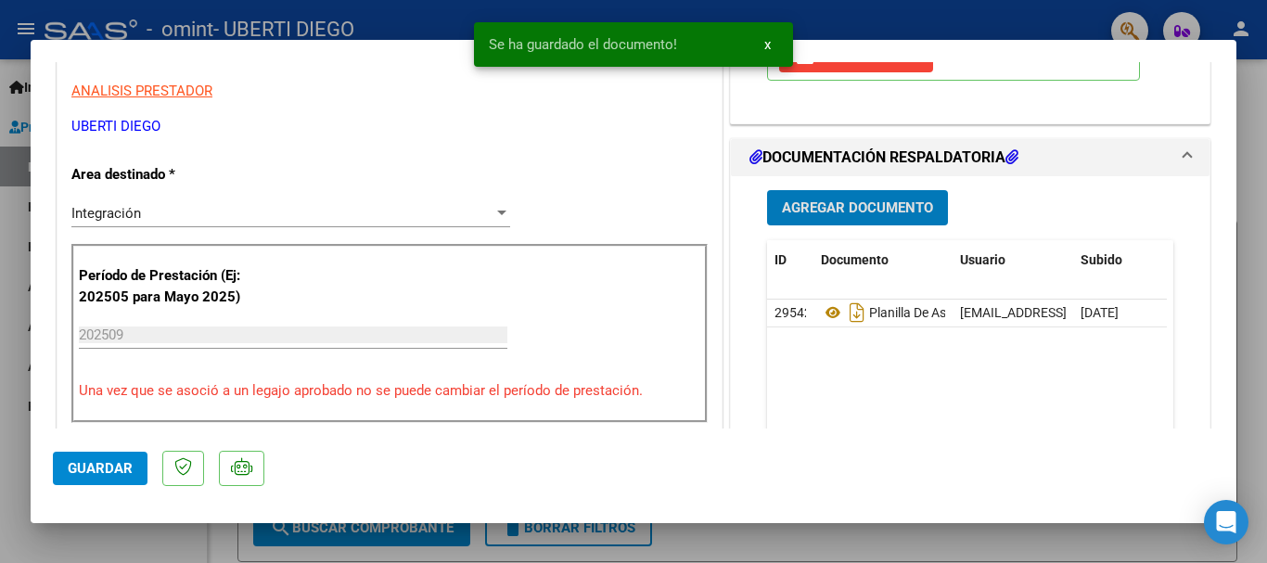
click at [860, 207] on span "Agregar Documento" at bounding box center [857, 208] width 151 height 17
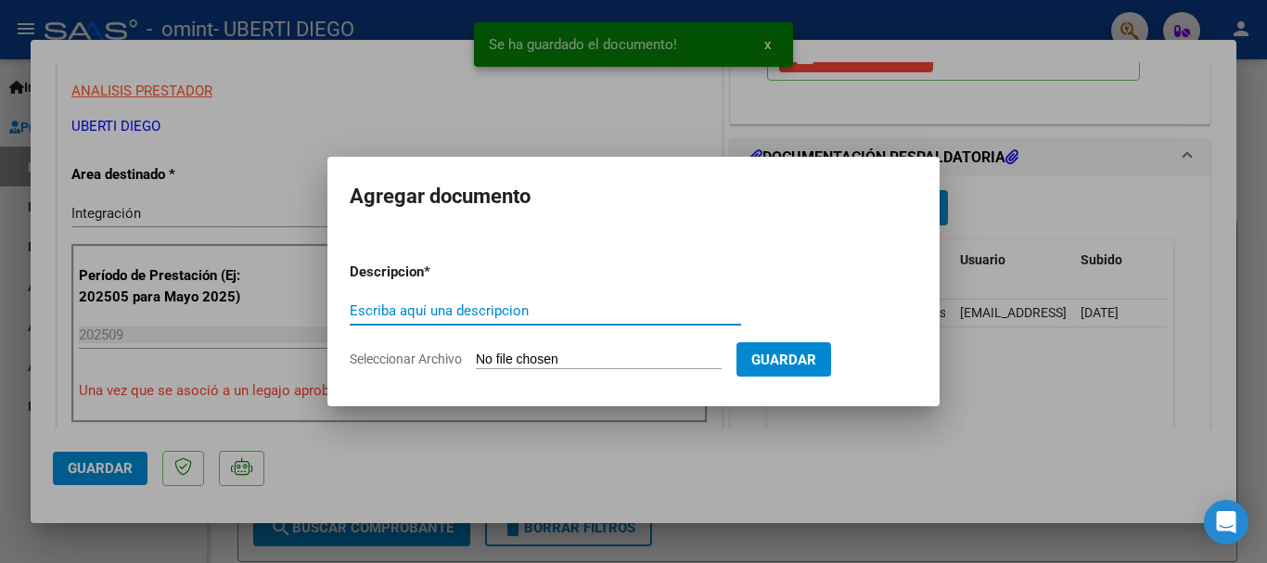
click at [456, 309] on input "Escriba aquí una descripcion" at bounding box center [546, 310] width 392 height 17
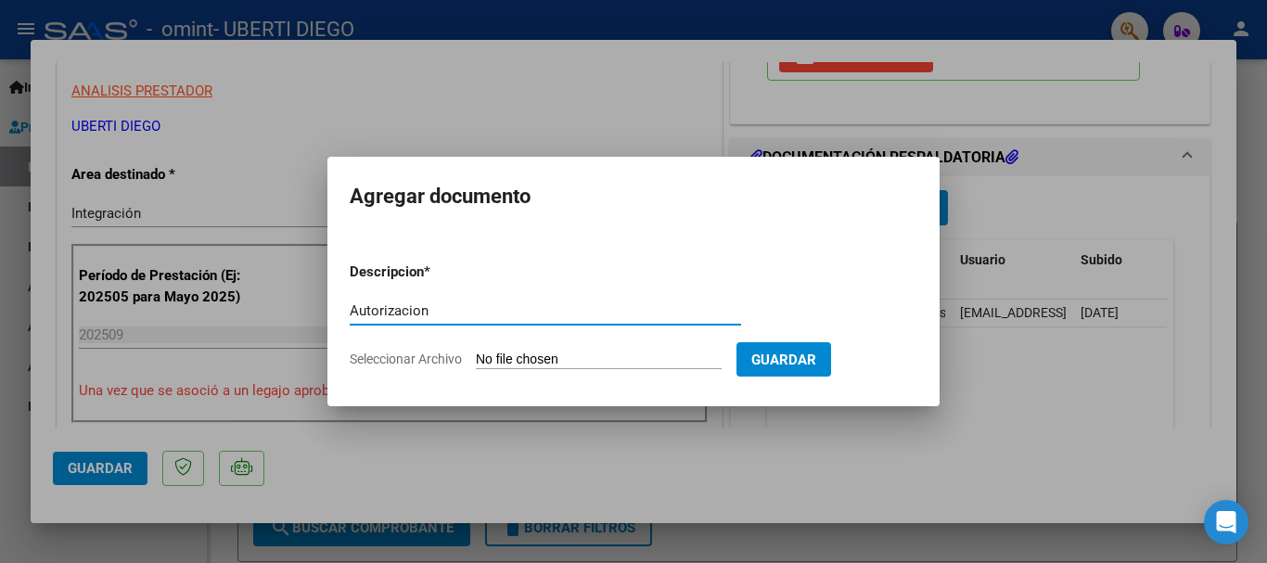
type input "Autorizacion"
click at [629, 362] on input "Seleccionar Archivo" at bounding box center [599, 361] width 246 height 18
type input "C:\fakepath\286065_AU_1769112200_20250922_1.pdf"
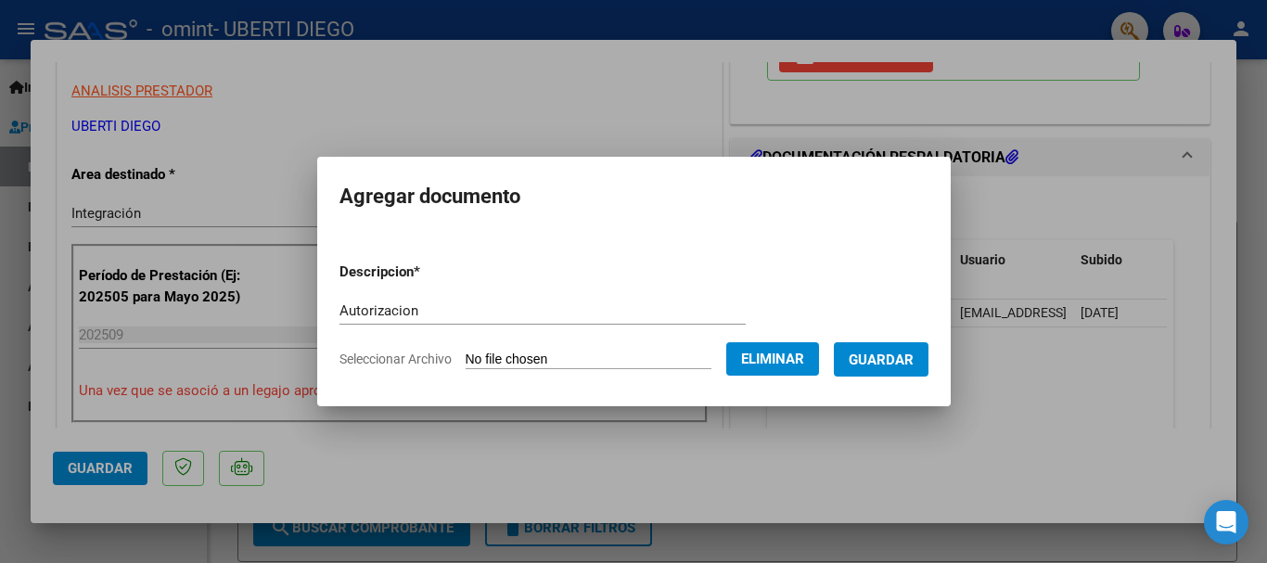
click at [904, 355] on span "Guardar" at bounding box center [881, 360] width 65 height 17
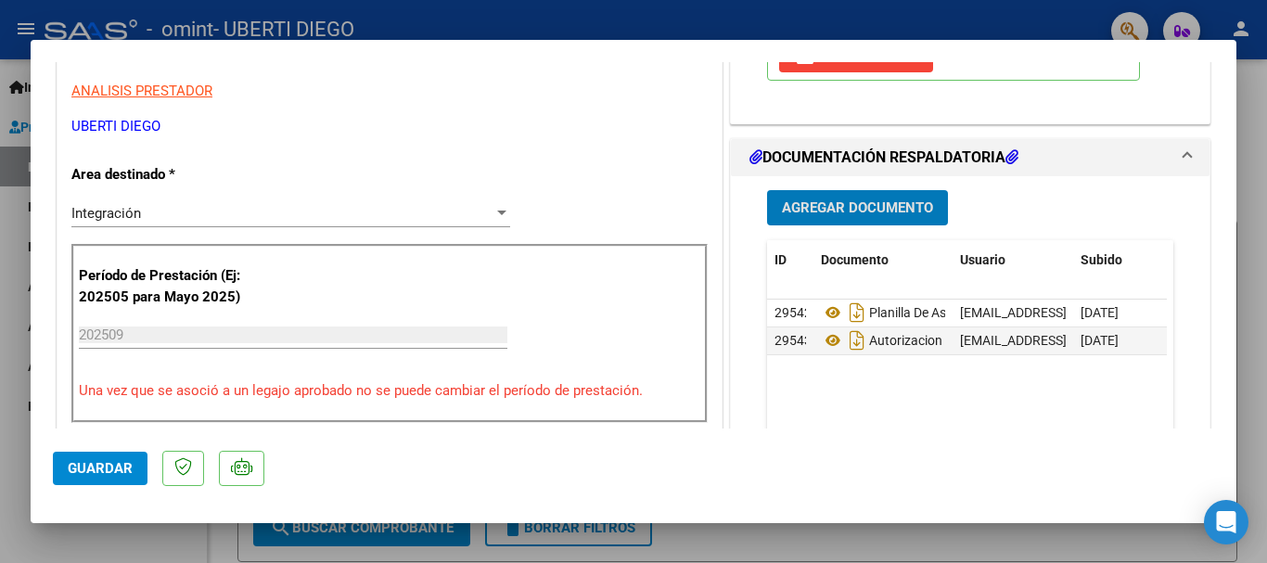
click at [105, 466] on span "Guardar" at bounding box center [100, 468] width 65 height 17
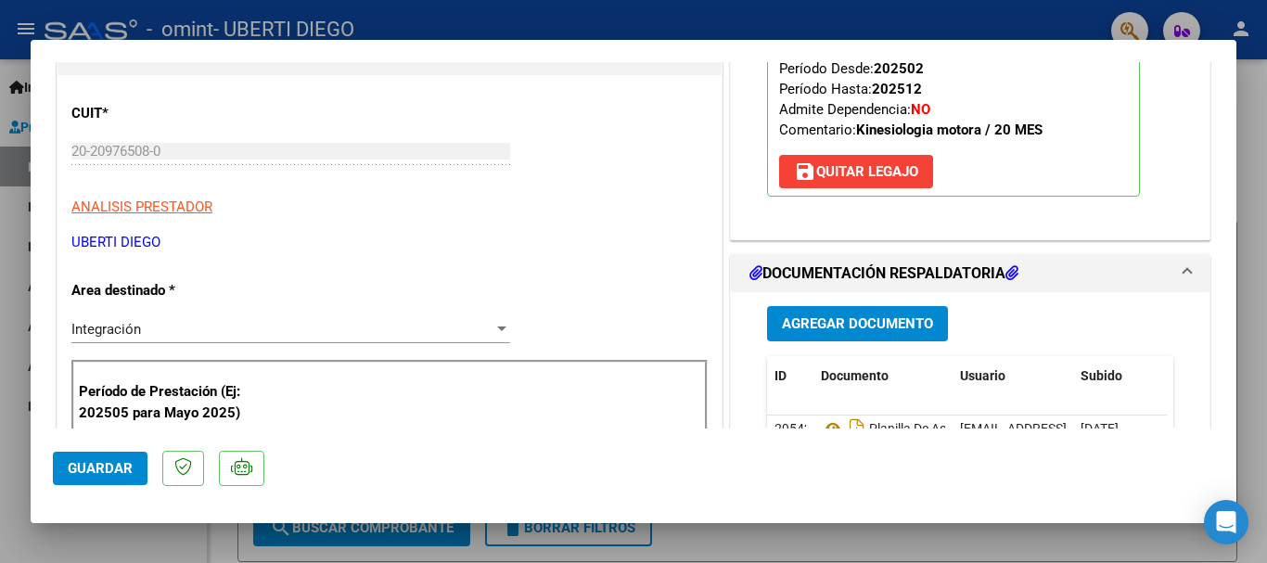
scroll to position [464, 0]
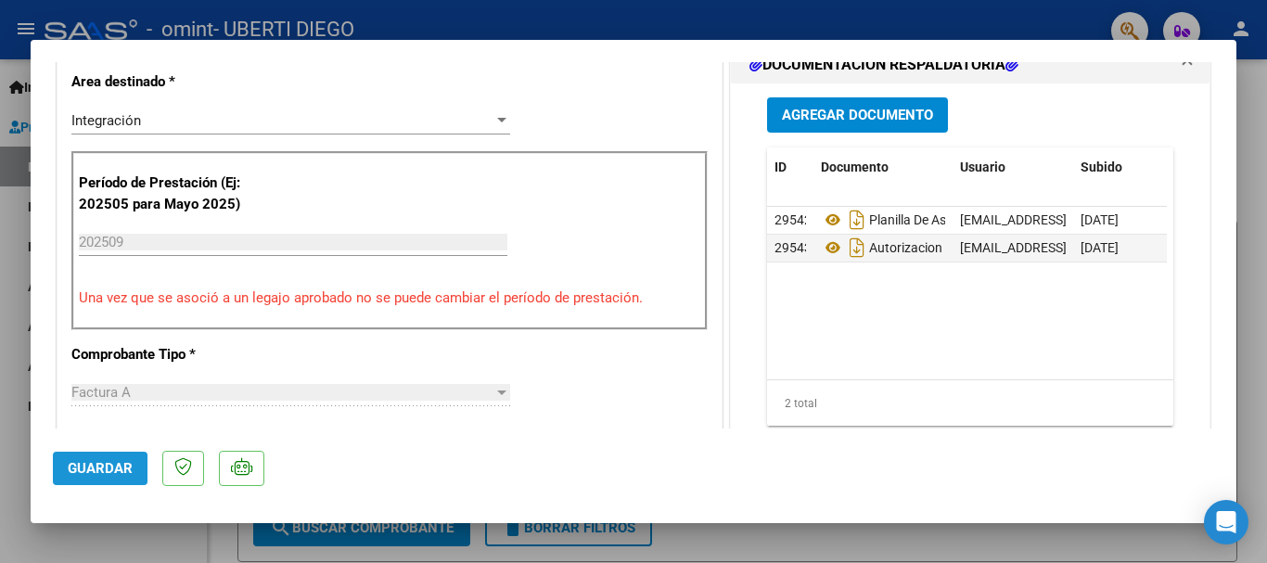
click at [90, 470] on span "Guardar" at bounding box center [100, 468] width 65 height 17
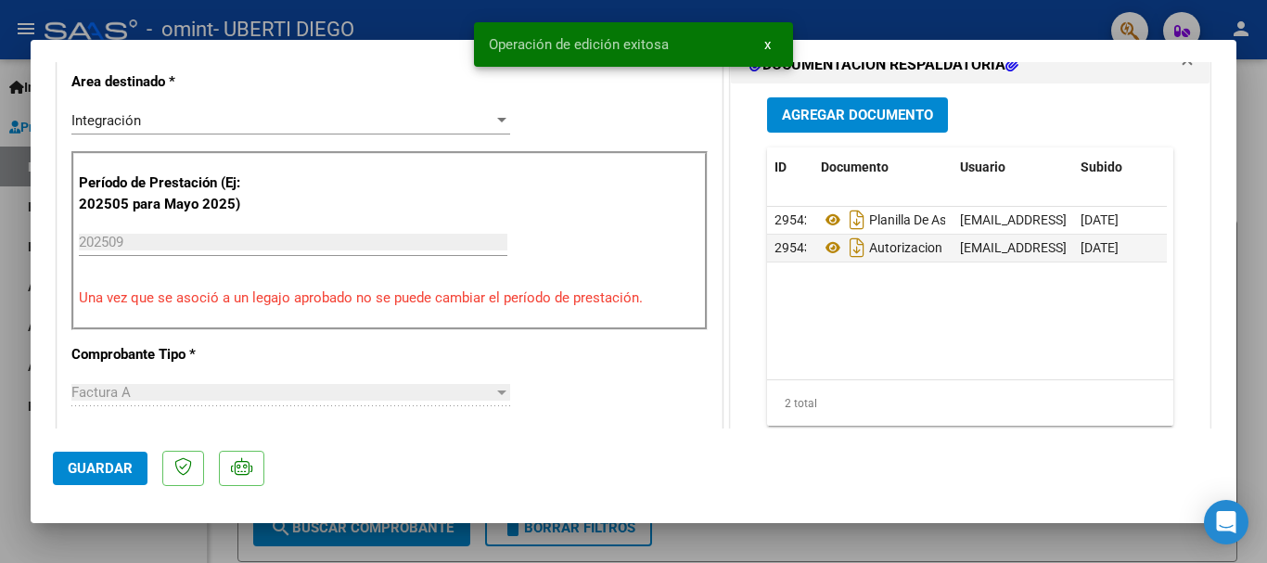
click at [1252, 267] on div at bounding box center [633, 281] width 1267 height 563
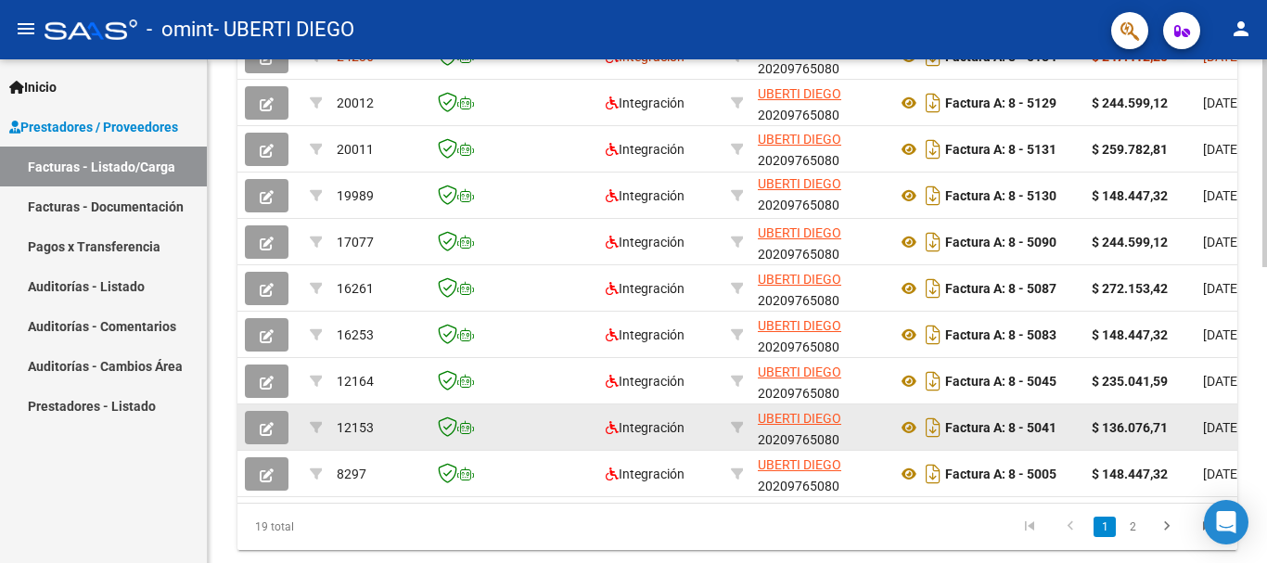
scroll to position [0, 0]
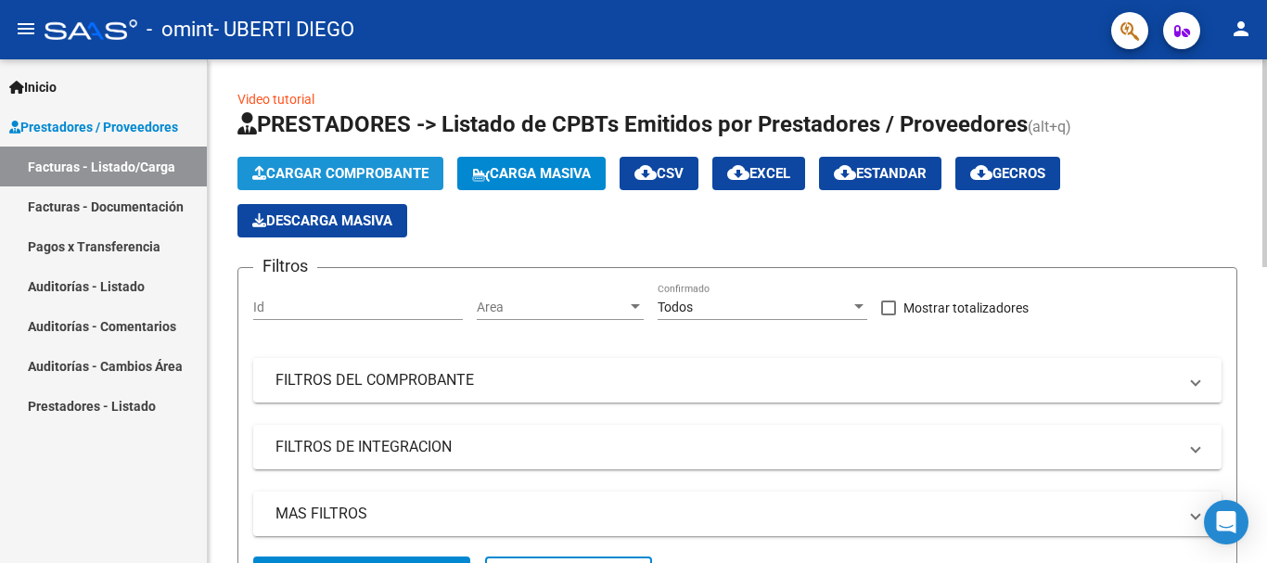
click at [351, 162] on button "Cargar Comprobante" at bounding box center [341, 173] width 206 height 33
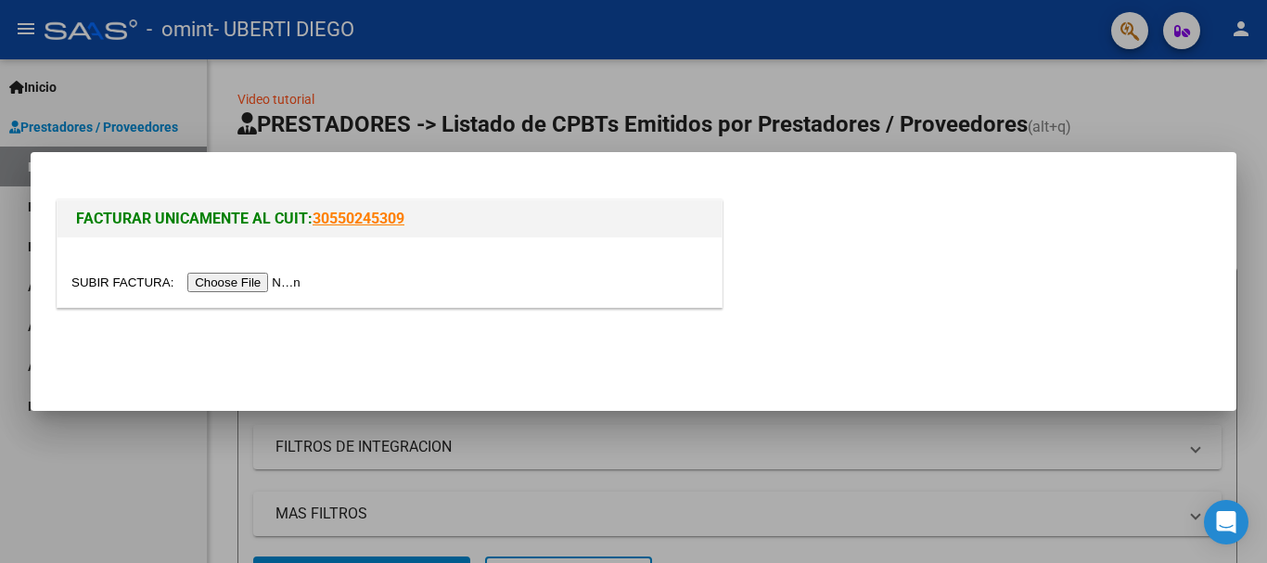
click at [267, 284] on input "file" at bounding box center [188, 282] width 235 height 19
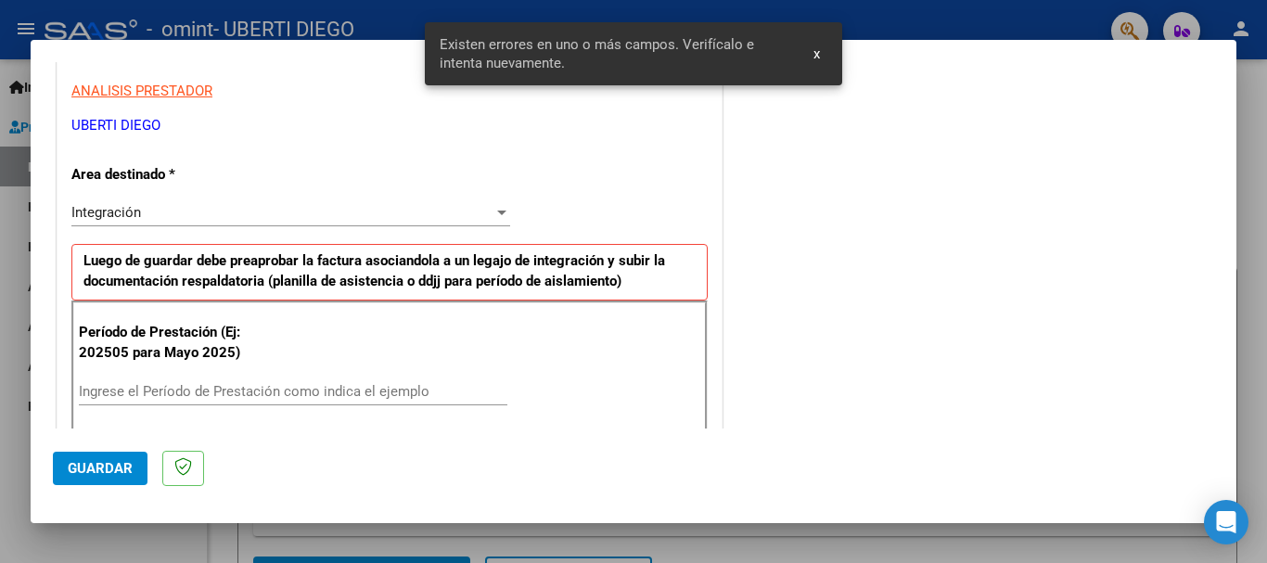
scroll to position [429, 0]
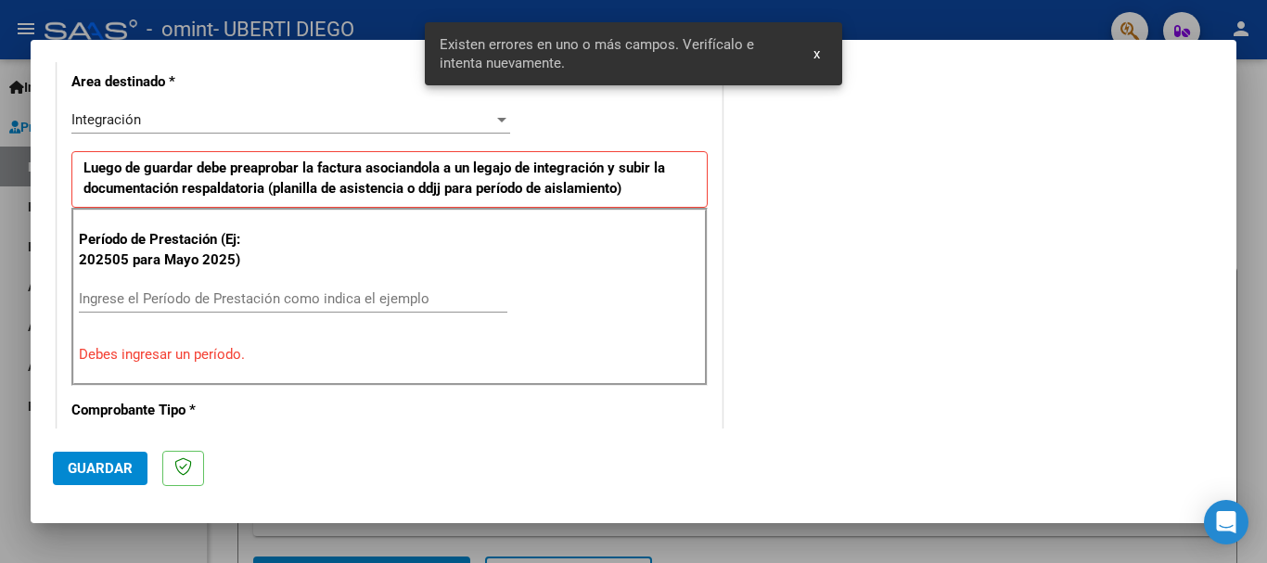
click at [269, 301] on input "Ingrese el Período de Prestación como indica el ejemplo" at bounding box center [293, 298] width 429 height 17
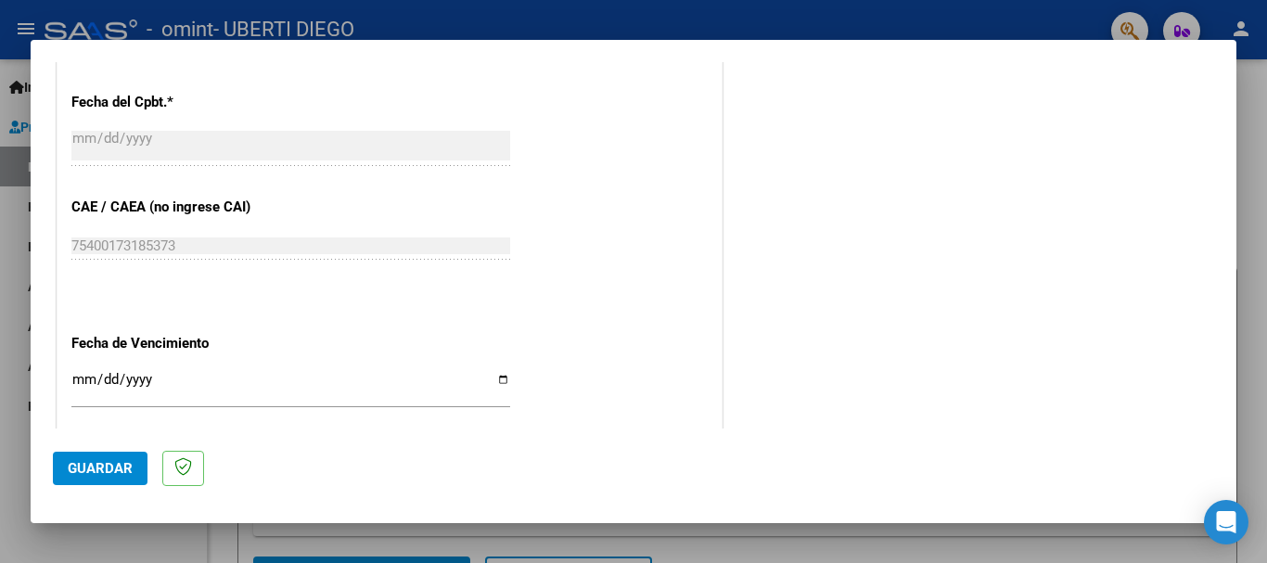
scroll to position [1078, 0]
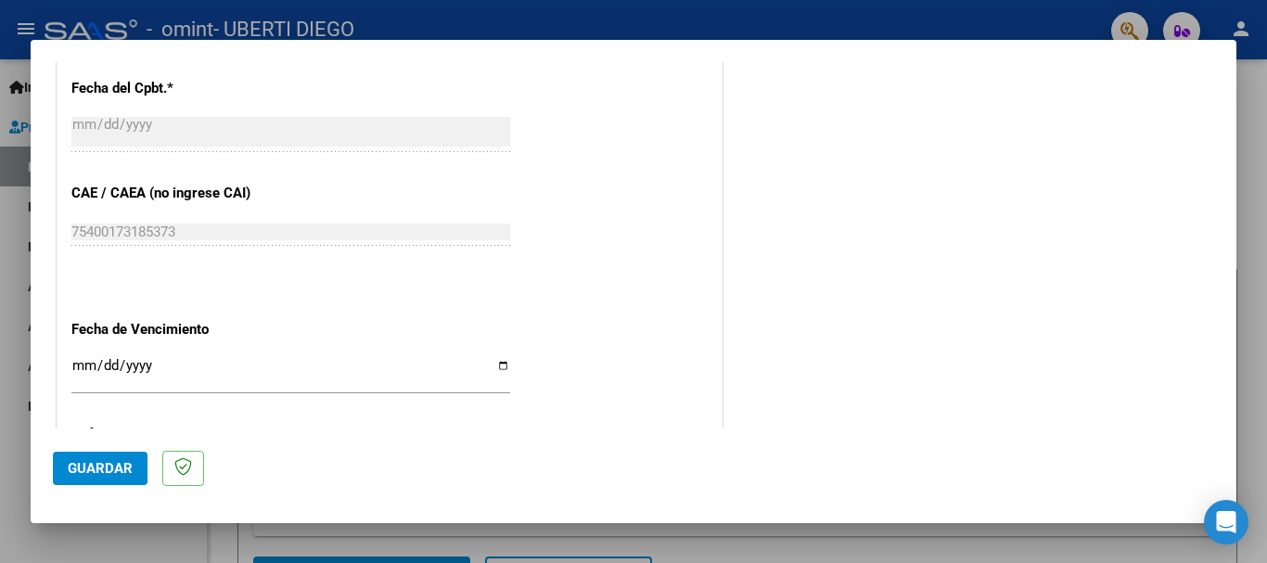
type input "202509"
click at [499, 368] on input "Ingresar la fecha" at bounding box center [290, 373] width 439 height 30
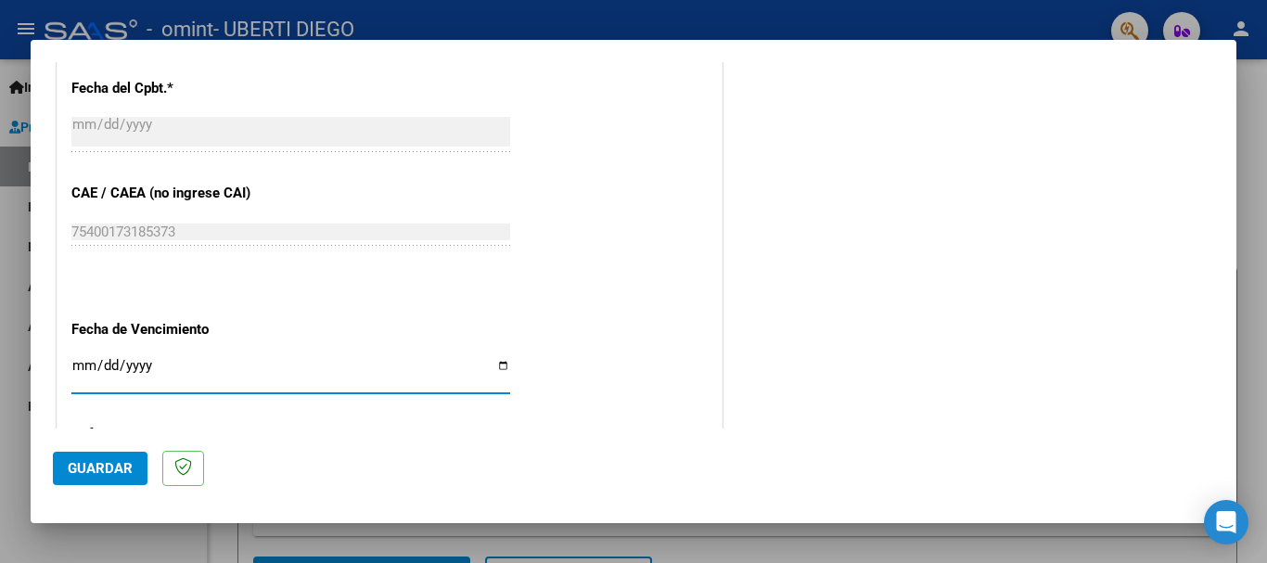
type input "2025-10-11"
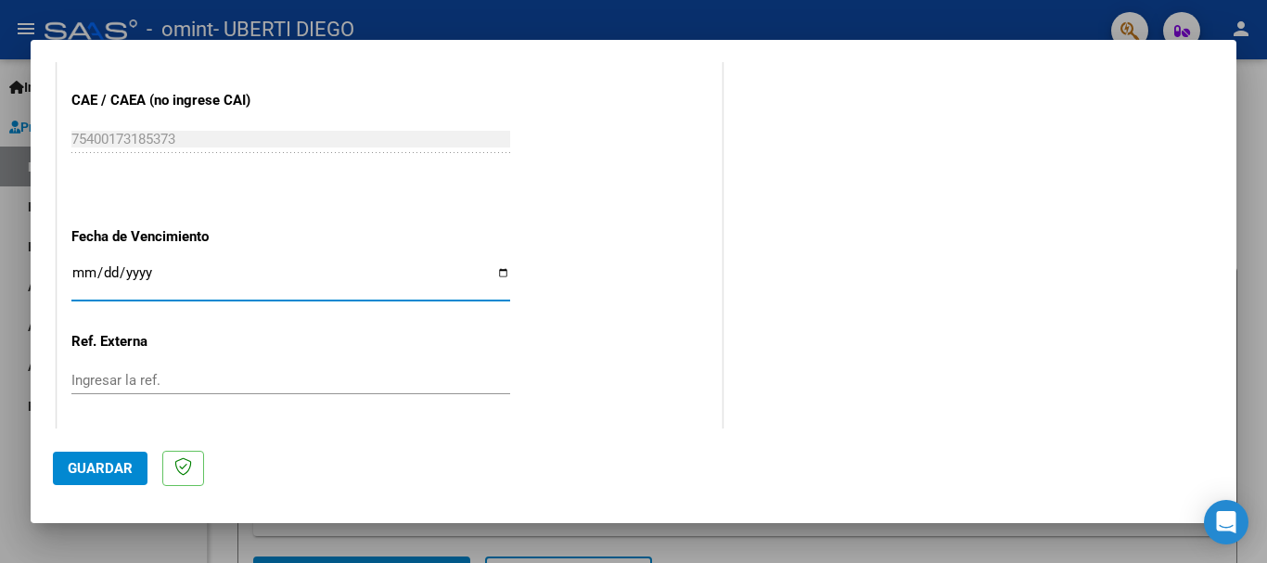
scroll to position [1266, 0]
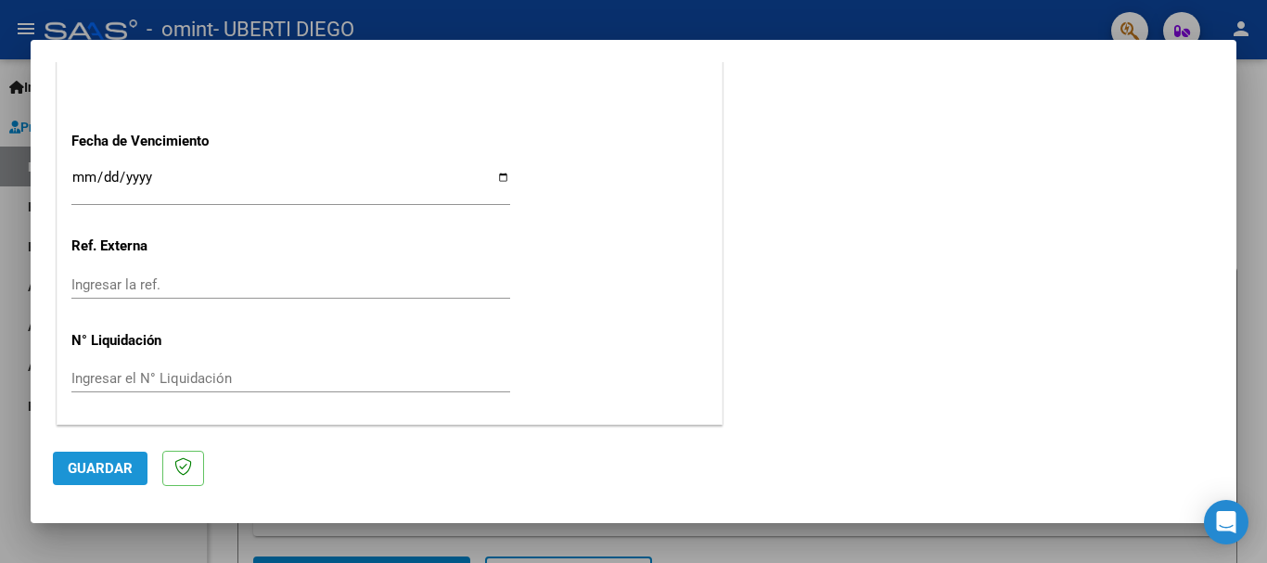
click at [109, 473] on span "Guardar" at bounding box center [100, 468] width 65 height 17
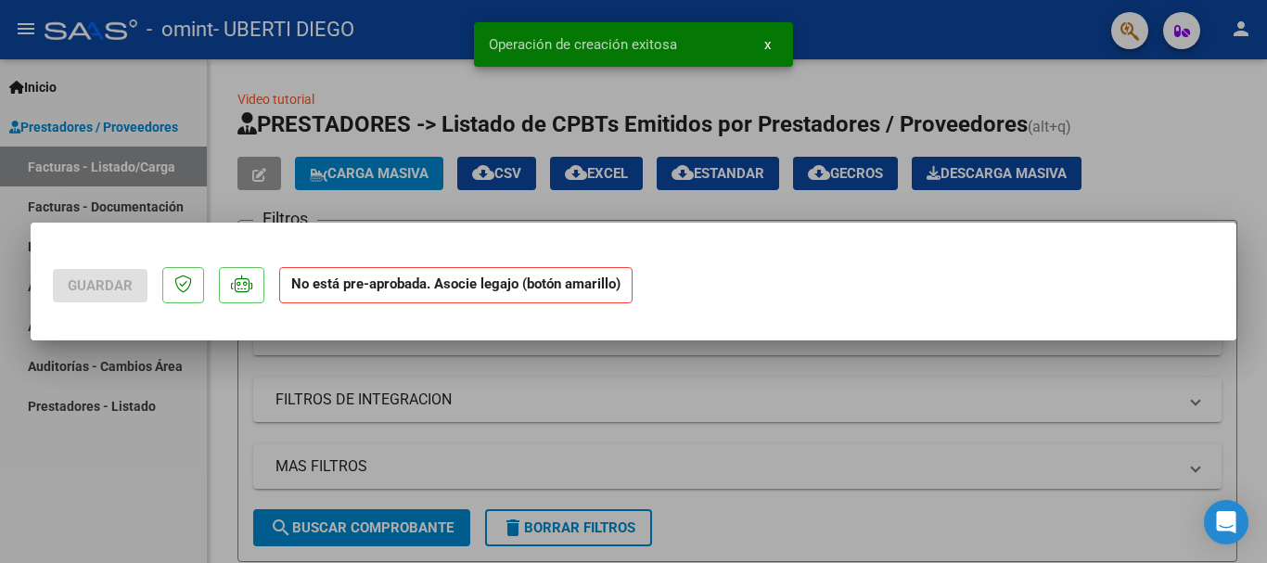
scroll to position [0, 0]
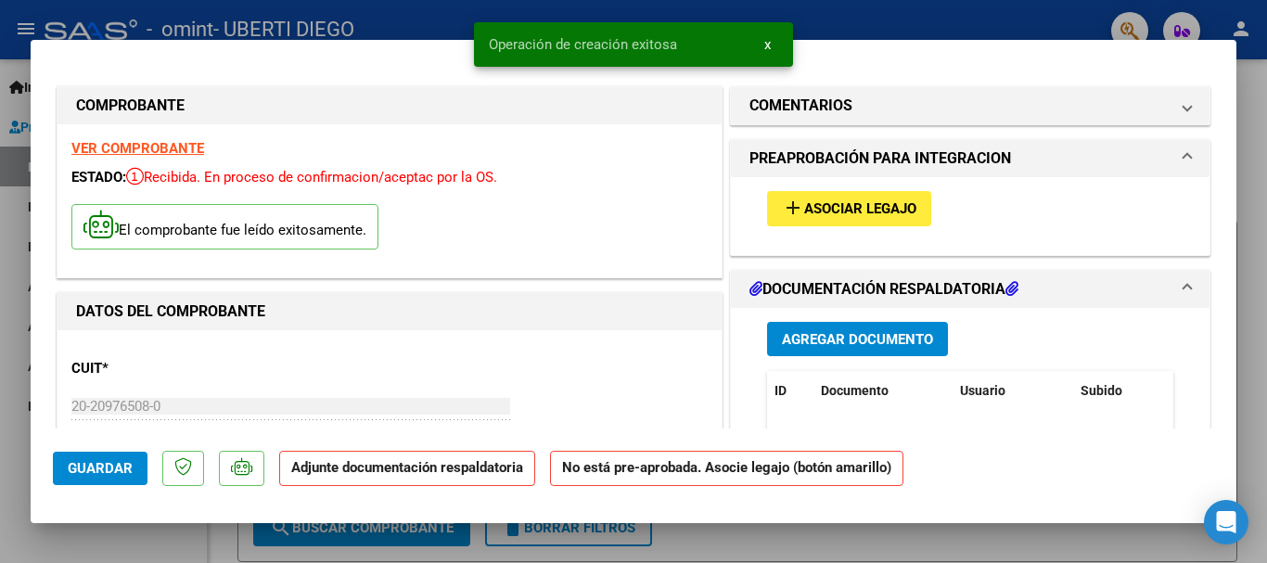
click at [804, 210] on span "Asociar Legajo" at bounding box center [860, 209] width 112 height 17
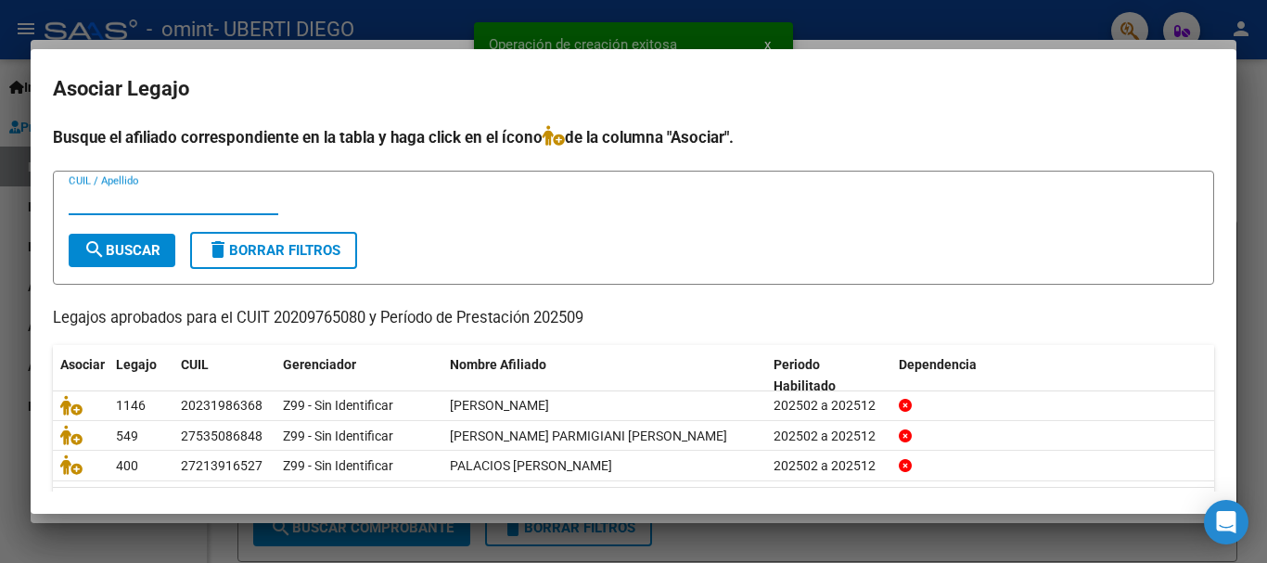
scroll to position [60, 0]
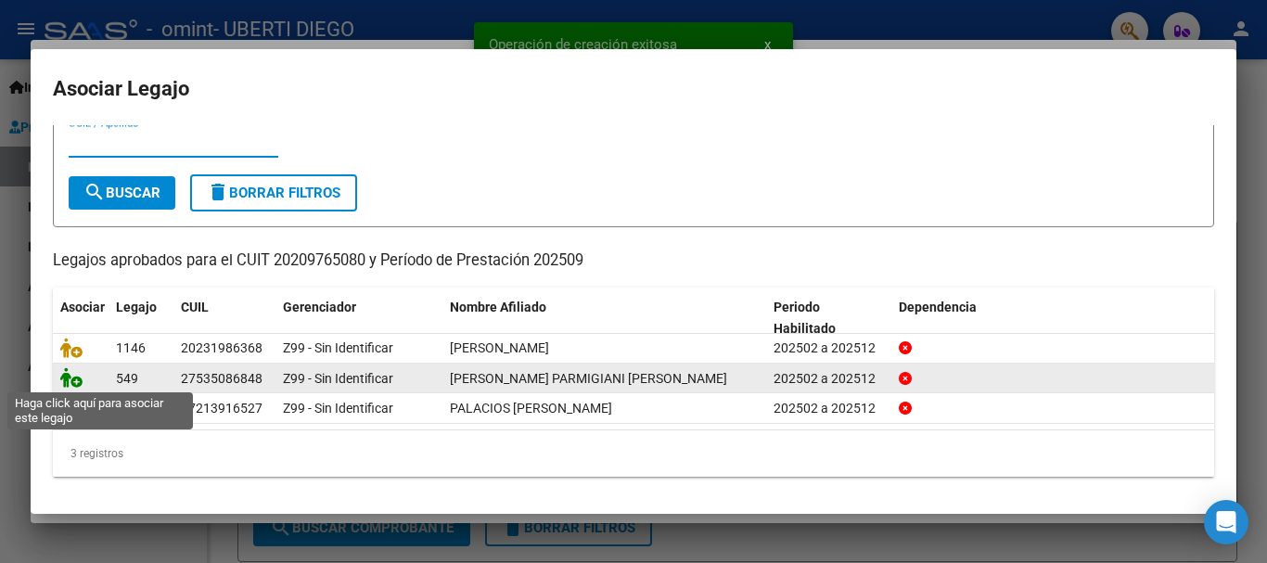
click at [66, 378] on icon at bounding box center [71, 377] width 22 height 20
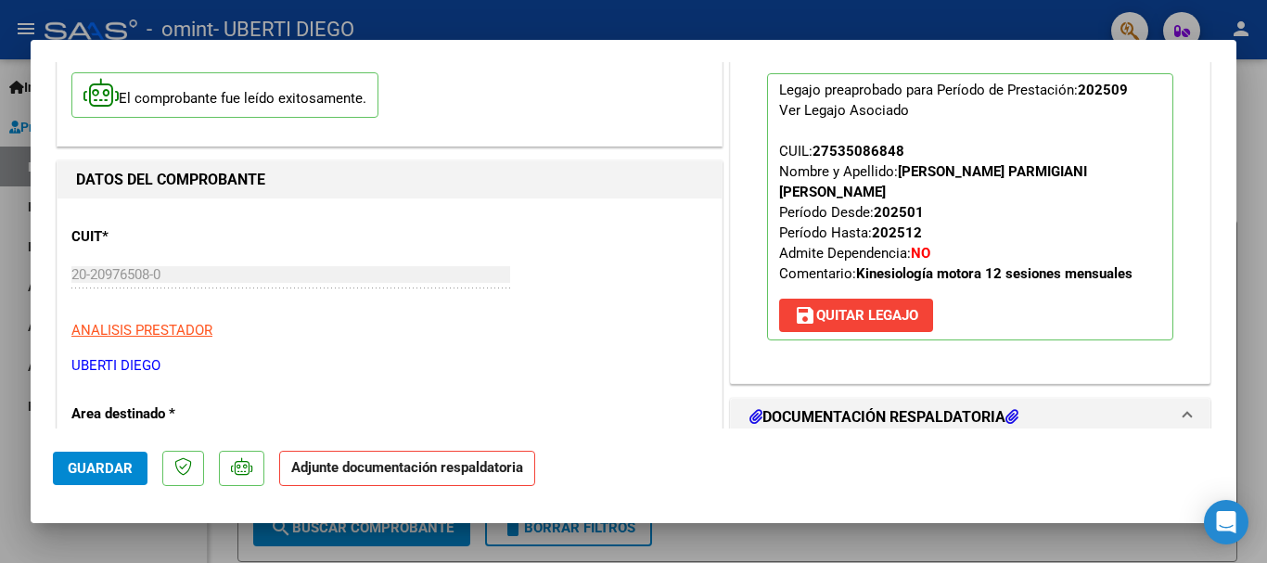
scroll to position [371, 0]
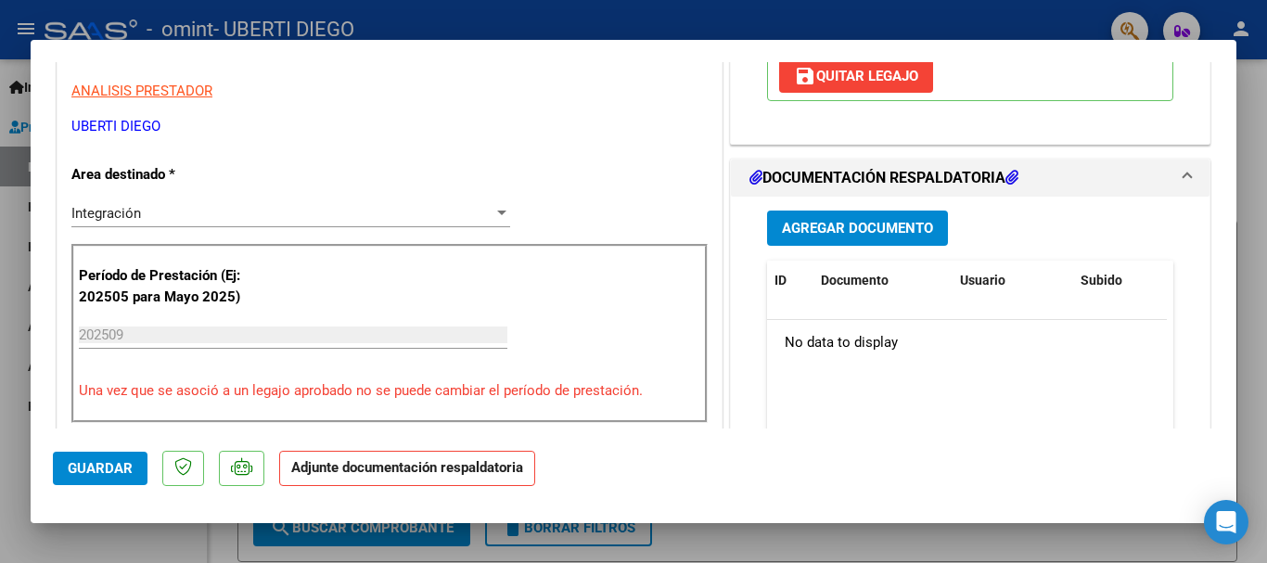
click at [845, 234] on span "Agregar Documento" at bounding box center [857, 229] width 151 height 17
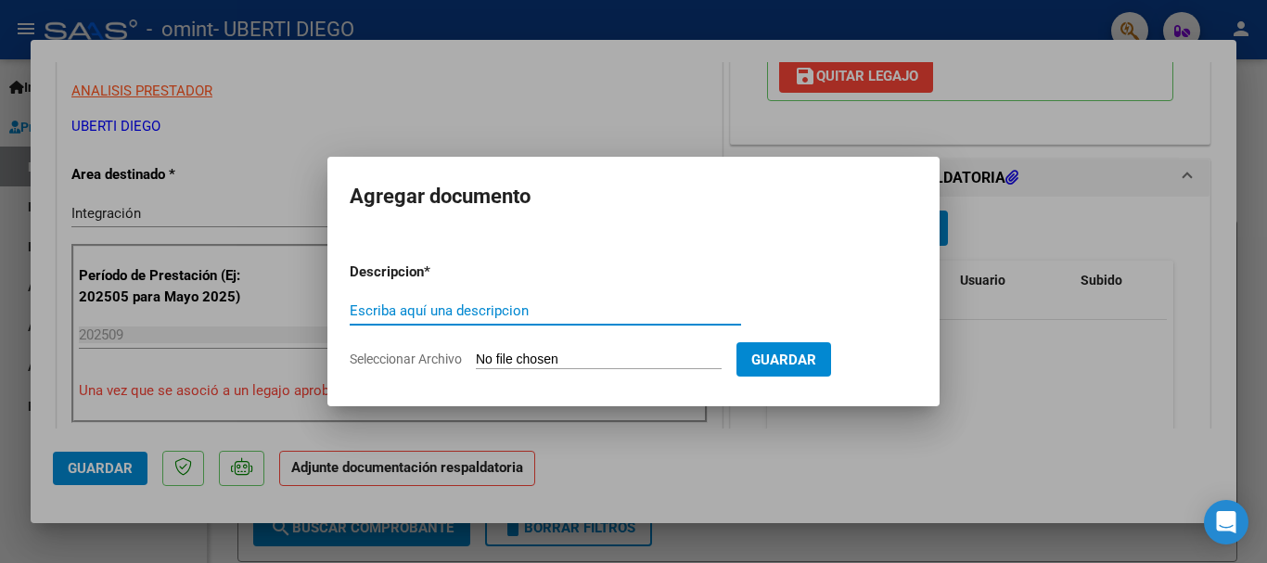
click at [378, 310] on input "Escriba aquí una descripcion" at bounding box center [546, 310] width 392 height 17
type input "Planilla de asistencia"
click at [509, 356] on input "Seleccionar Archivo" at bounding box center [599, 361] width 246 height 18
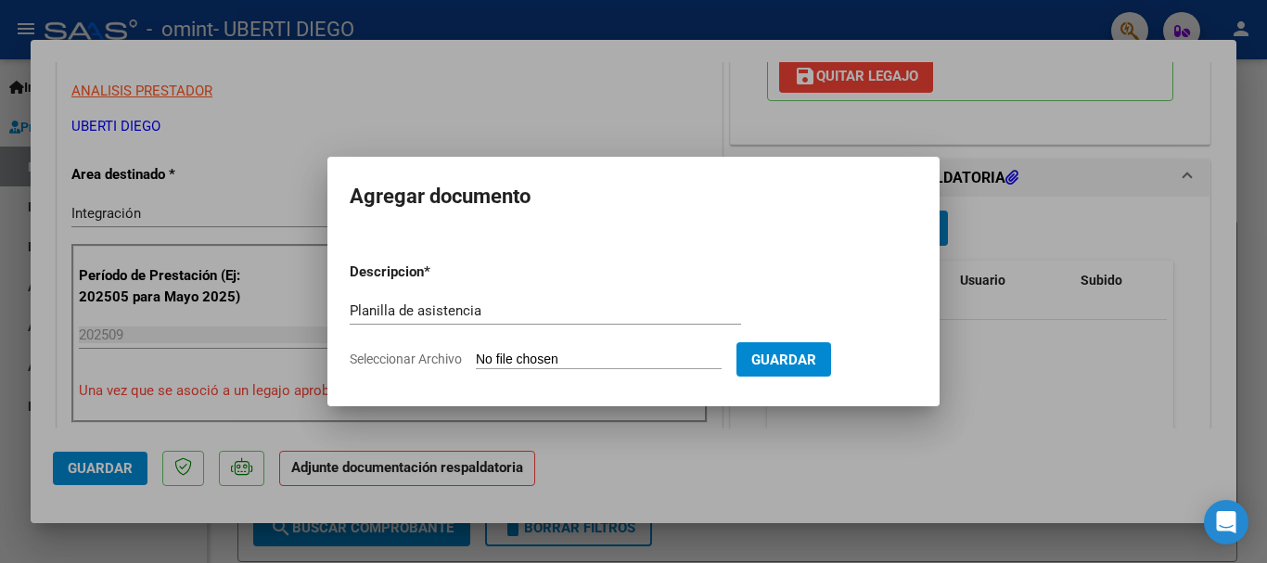
type input "C:\fakepath\MORALEZ PARMIGIANI MALENA - KINE - SEPTIEMBRE.pdf"
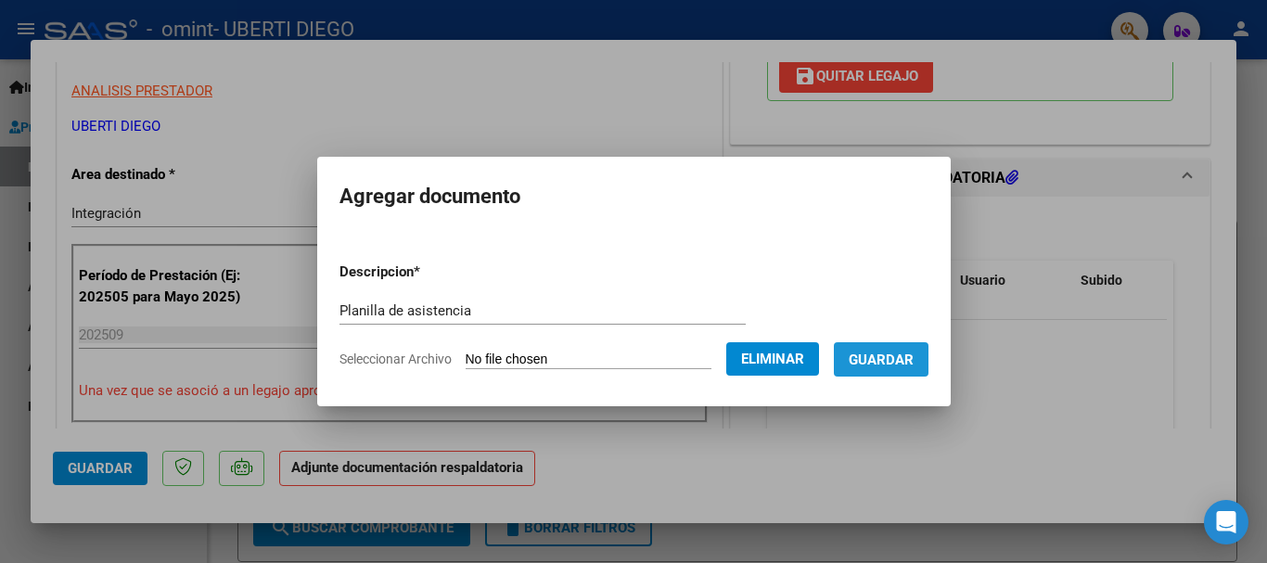
click at [905, 356] on span "Guardar" at bounding box center [881, 360] width 65 height 17
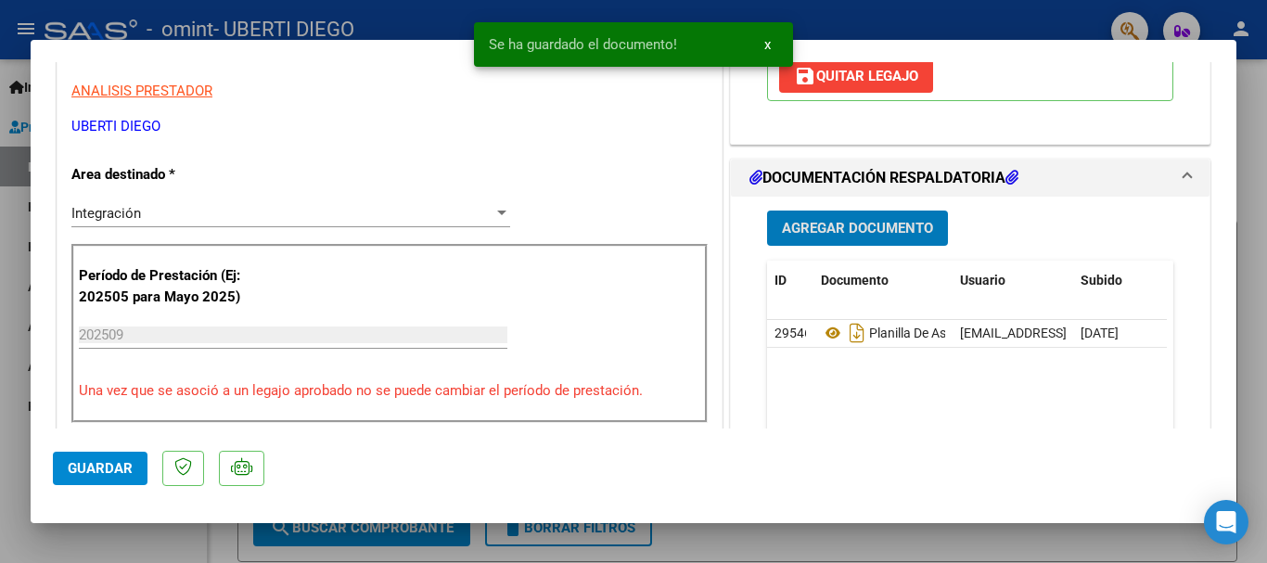
click at [848, 225] on span "Agregar Documento" at bounding box center [857, 229] width 151 height 17
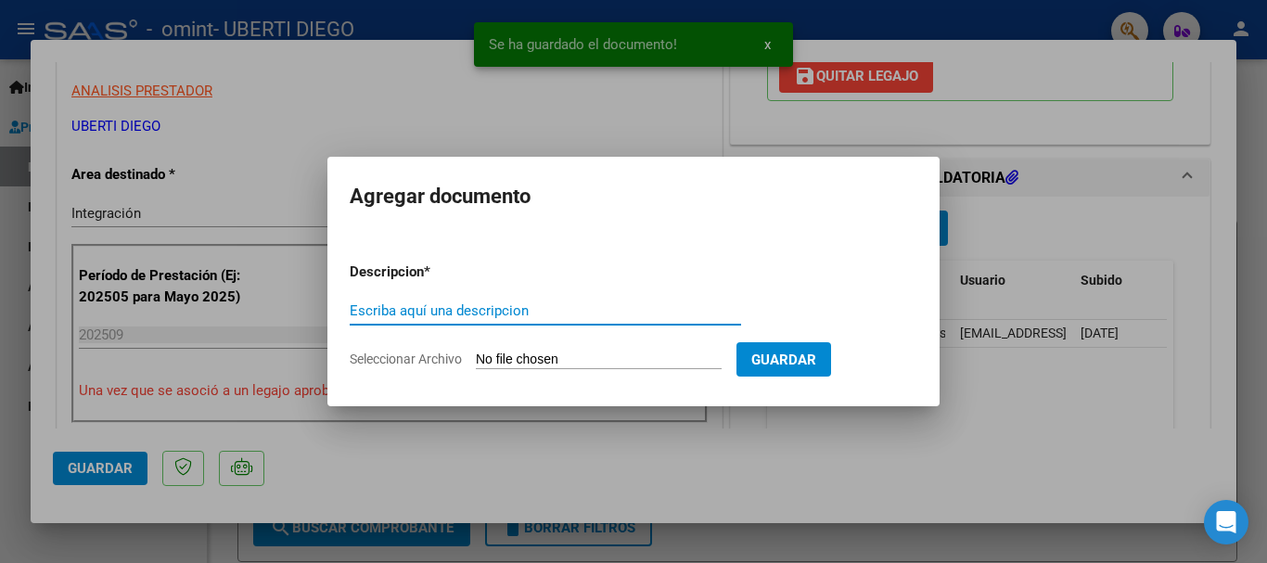
click at [465, 309] on input "Escriba aquí una descripcion" at bounding box center [546, 310] width 392 height 17
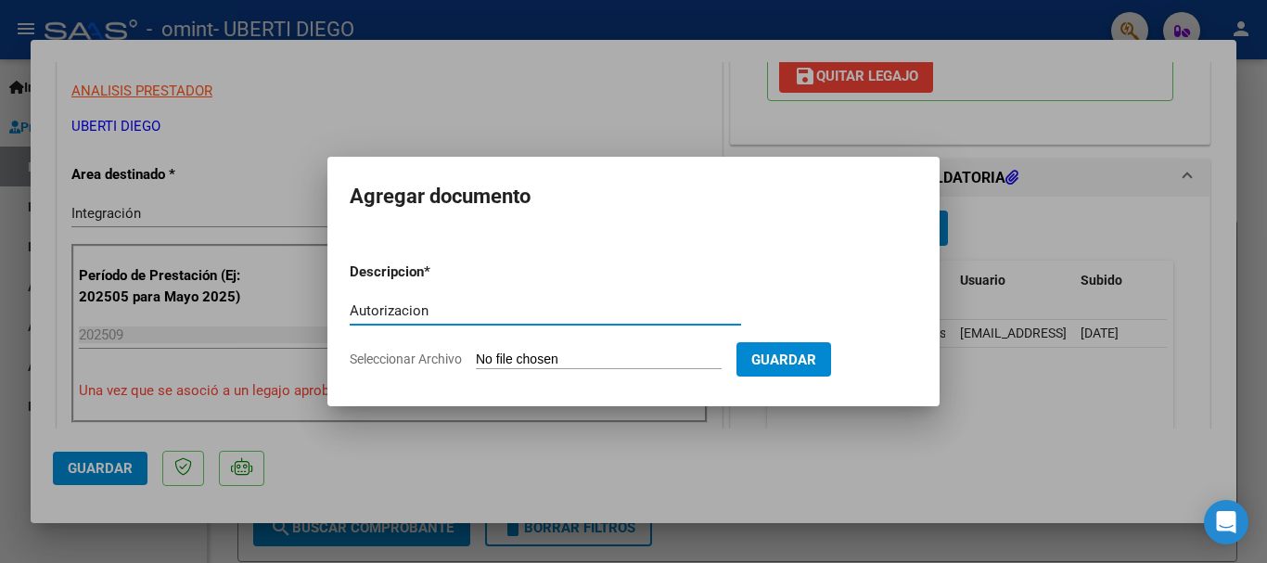
type input "Autorizacion"
click at [493, 356] on input "Seleccionar Archivo" at bounding box center [599, 361] width 246 height 18
type input "C:\fakepath\286065_AU_1185921203_20250922_1.pdf"
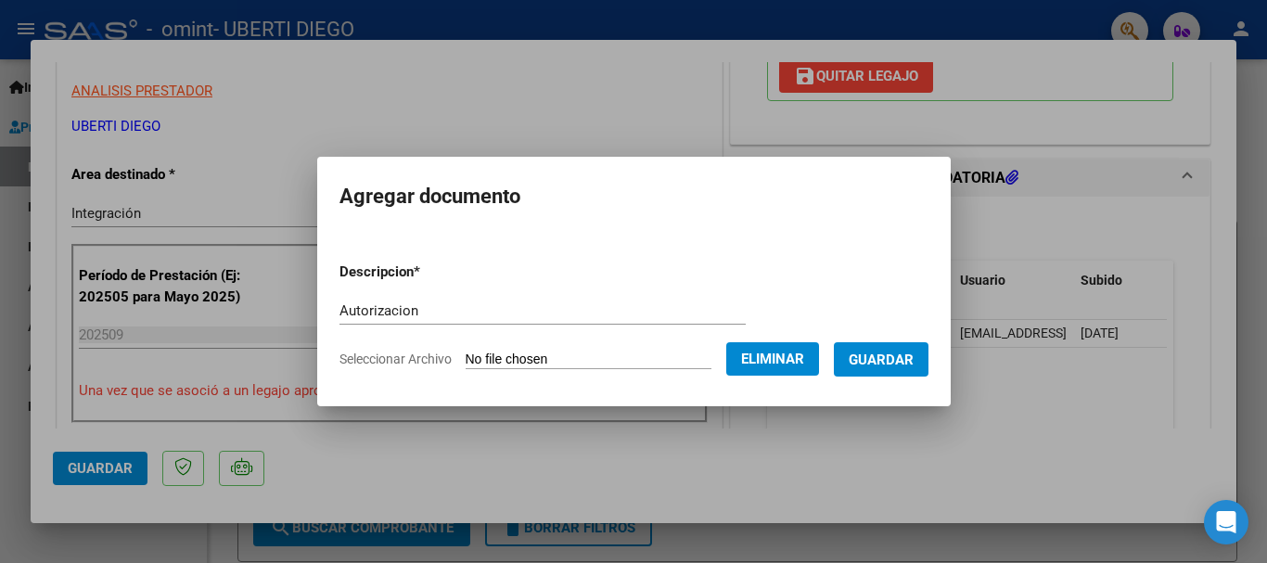
click at [896, 361] on span "Guardar" at bounding box center [881, 360] width 65 height 17
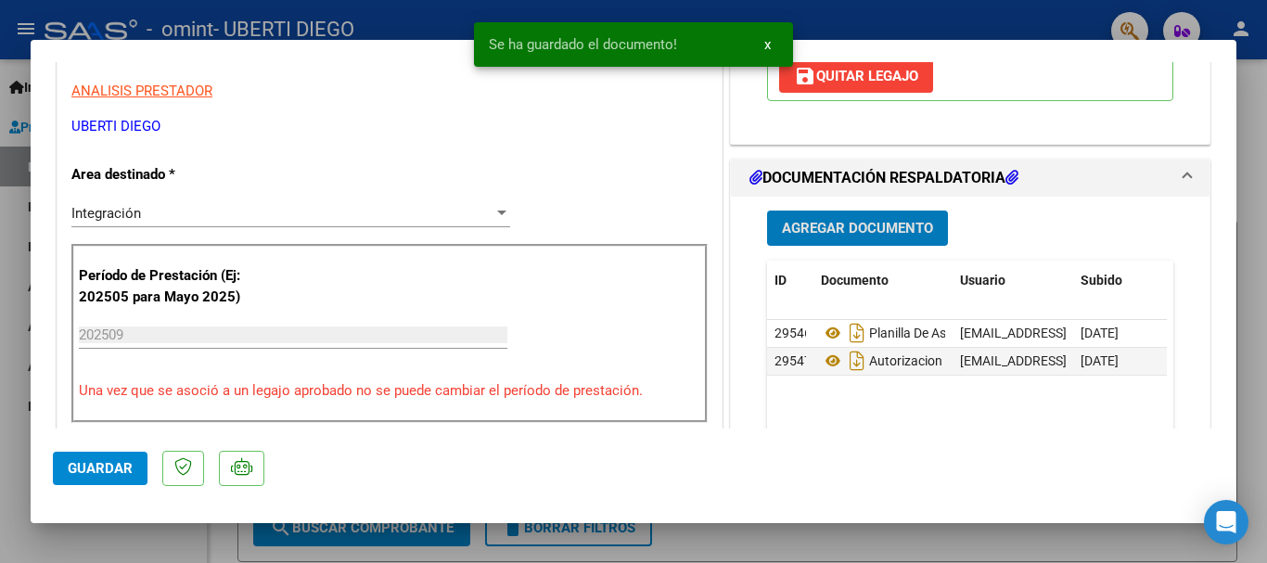
click at [98, 471] on span "Guardar" at bounding box center [100, 468] width 65 height 17
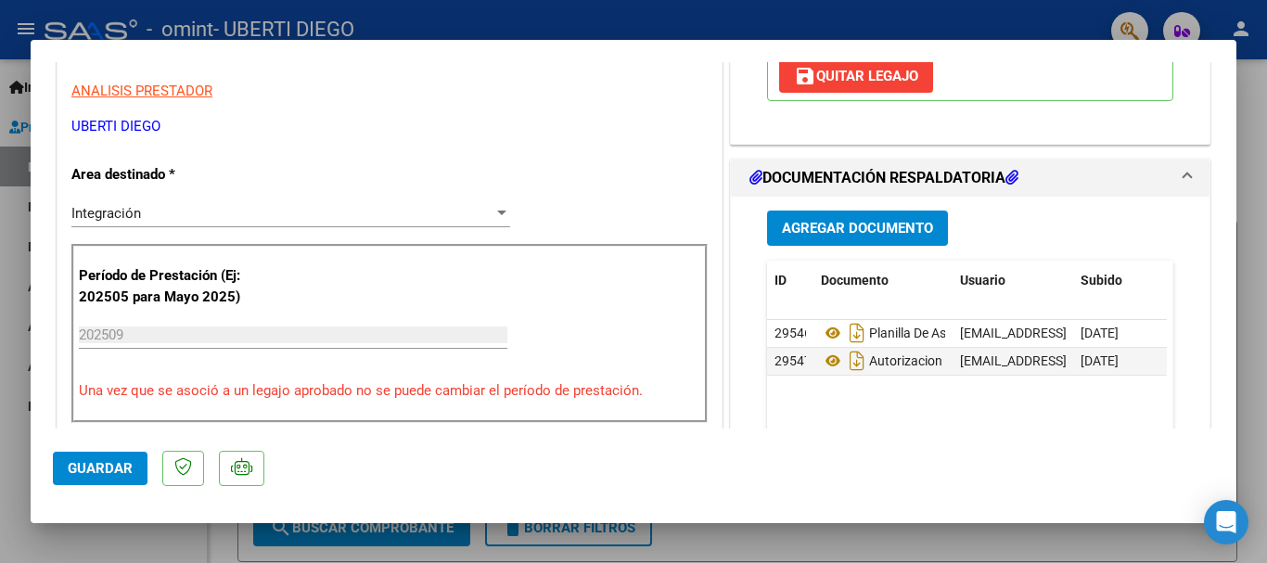
click at [1243, 248] on div at bounding box center [633, 281] width 1267 height 563
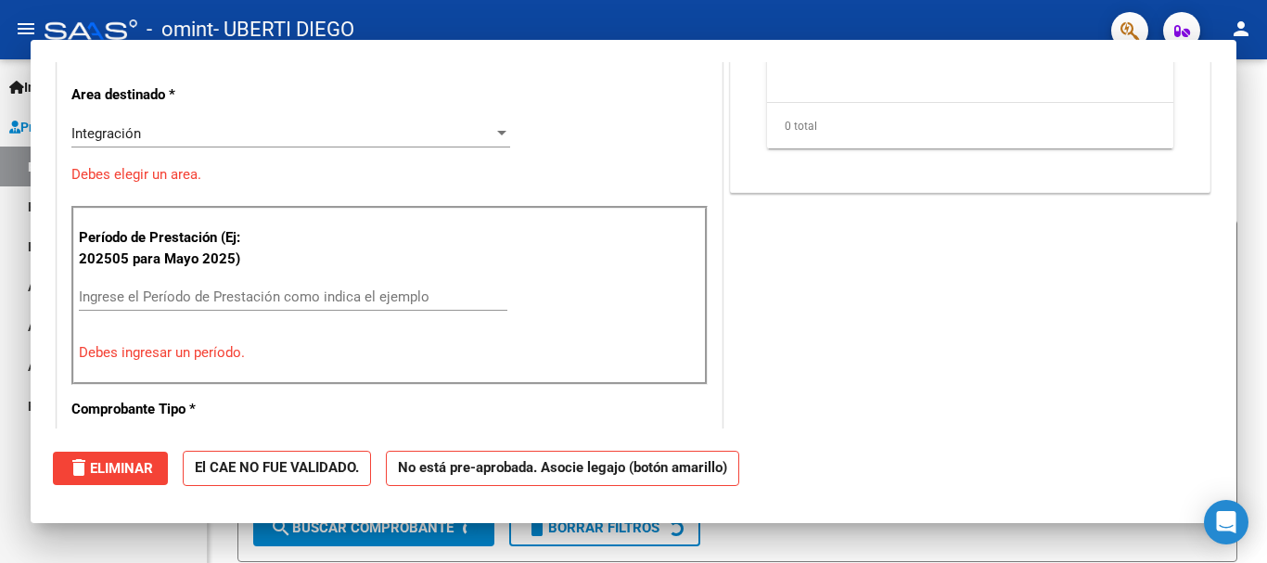
scroll to position [0, 0]
